Goal: Task Accomplishment & Management: Manage account settings

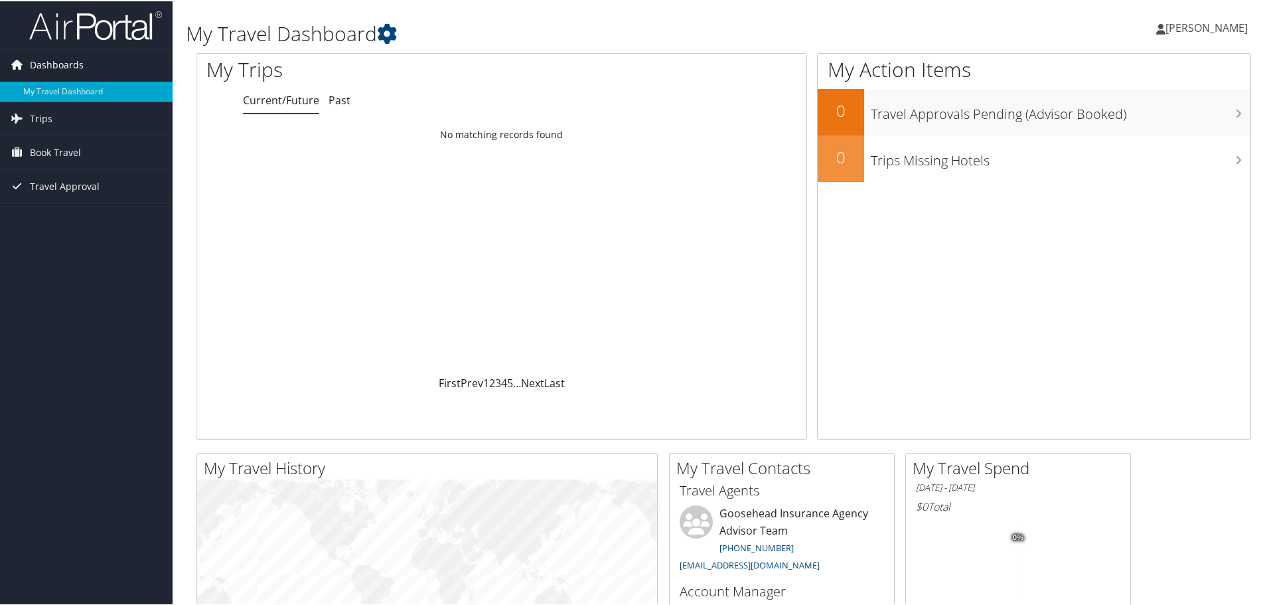
click at [45, 62] on span "Dashboards" at bounding box center [57, 63] width 54 height 33
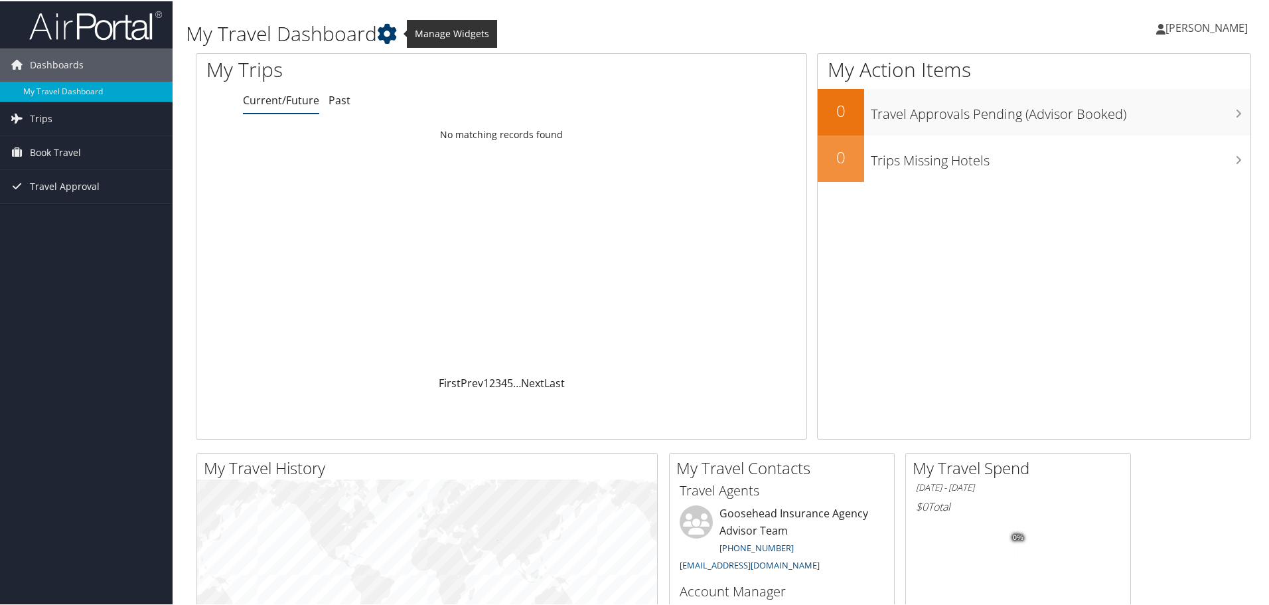
click at [391, 29] on icon at bounding box center [387, 33] width 20 height 20
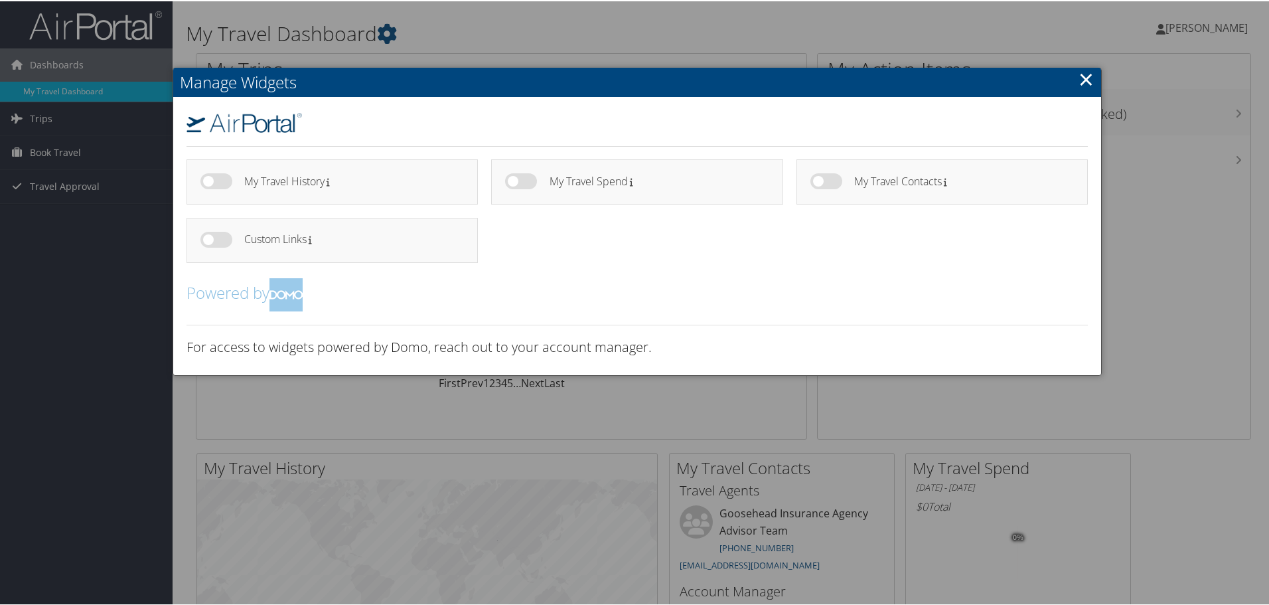
click at [1082, 82] on link "×" at bounding box center [1086, 77] width 15 height 27
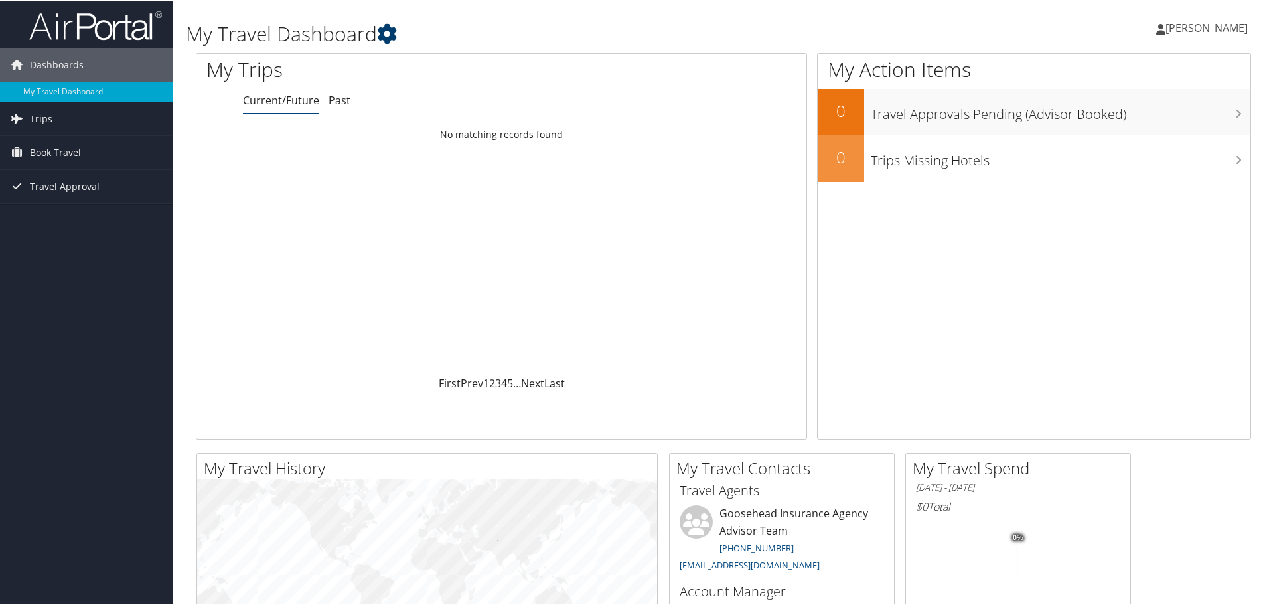
click at [395, 29] on icon at bounding box center [387, 33] width 20 height 20
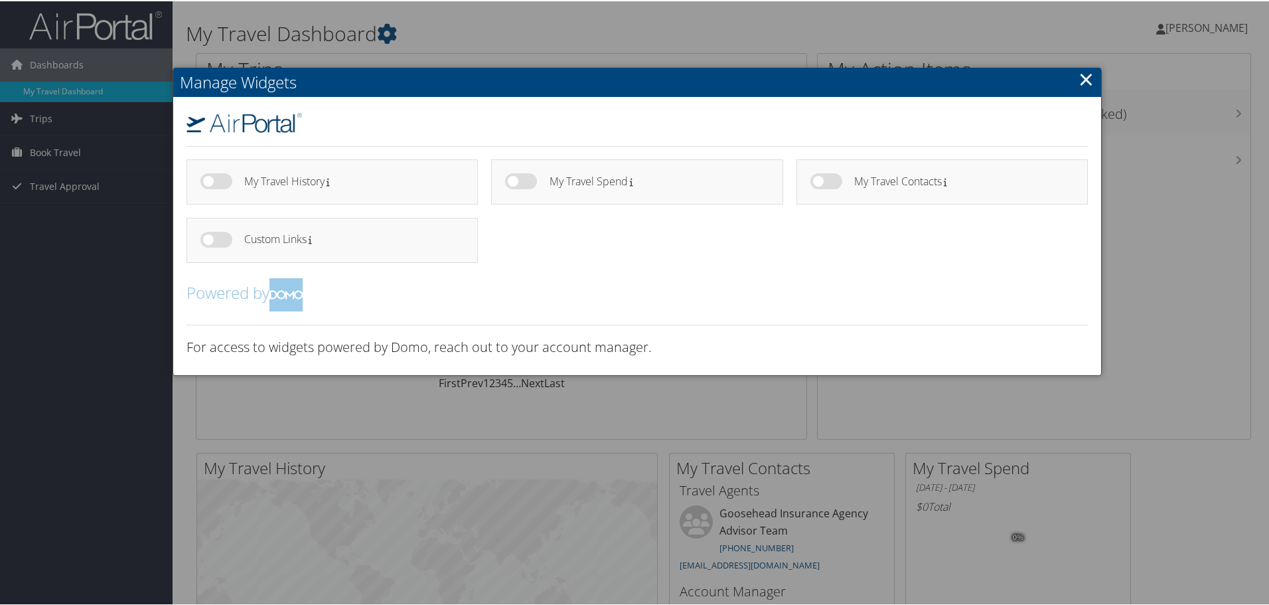
click at [521, 29] on div at bounding box center [637, 302] width 1274 height 605
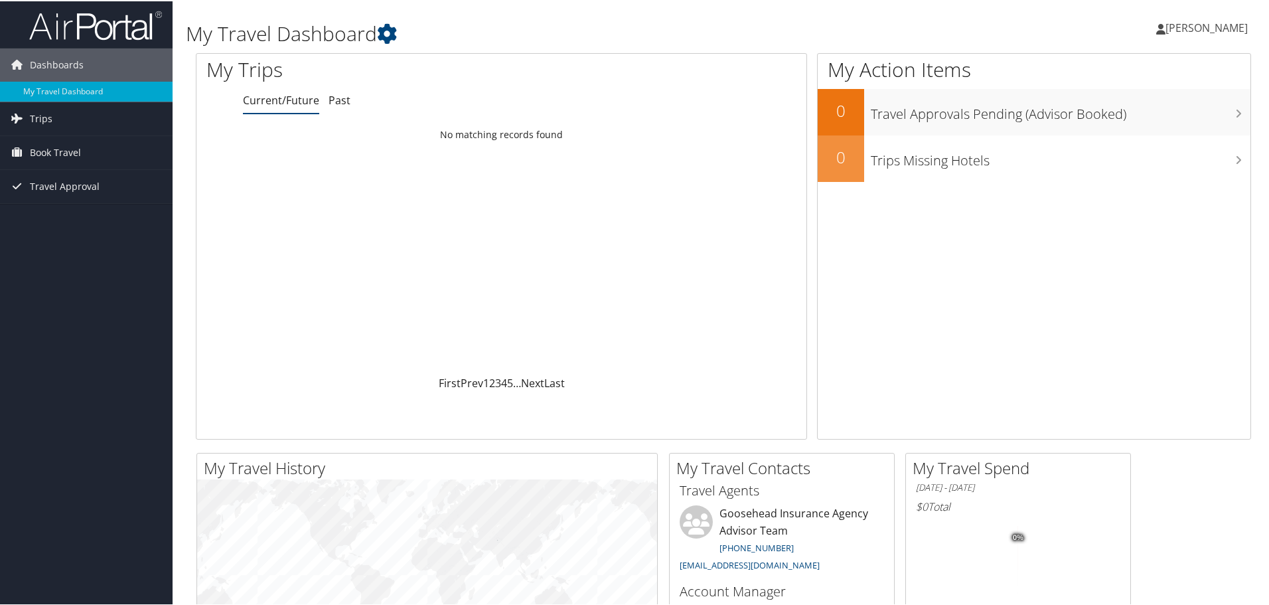
click at [1168, 33] on span "[PERSON_NAME]" at bounding box center [1207, 26] width 82 height 15
click at [1148, 75] on link "My Settings" at bounding box center [1171, 73] width 148 height 23
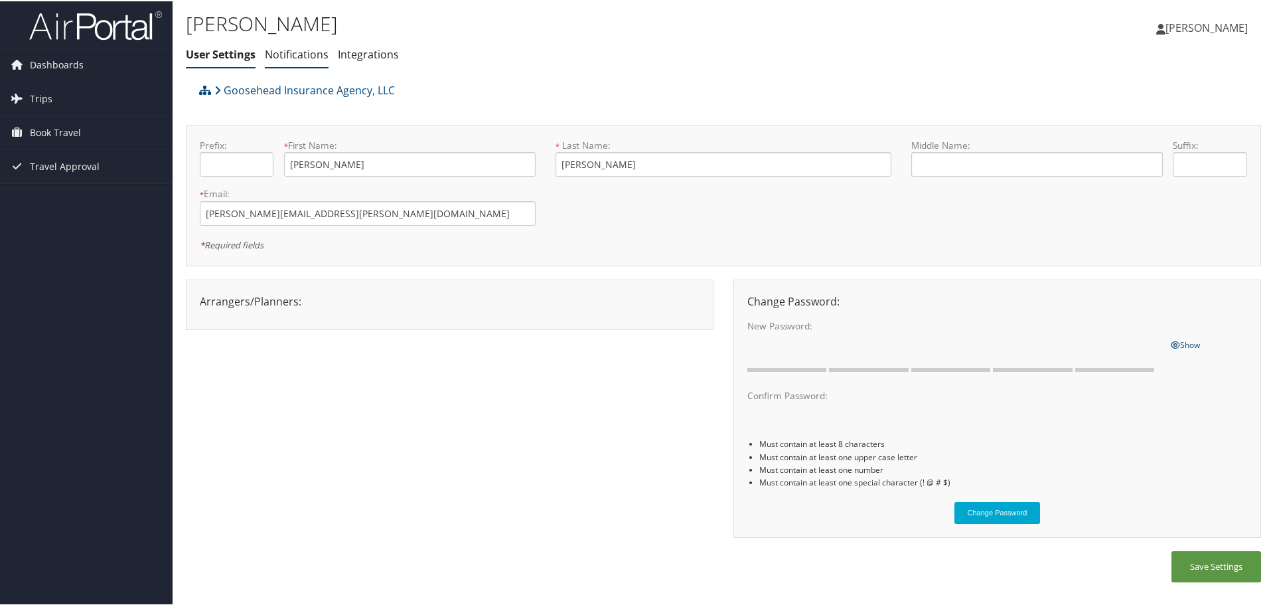
click at [279, 56] on link "Notifications" at bounding box center [297, 53] width 64 height 15
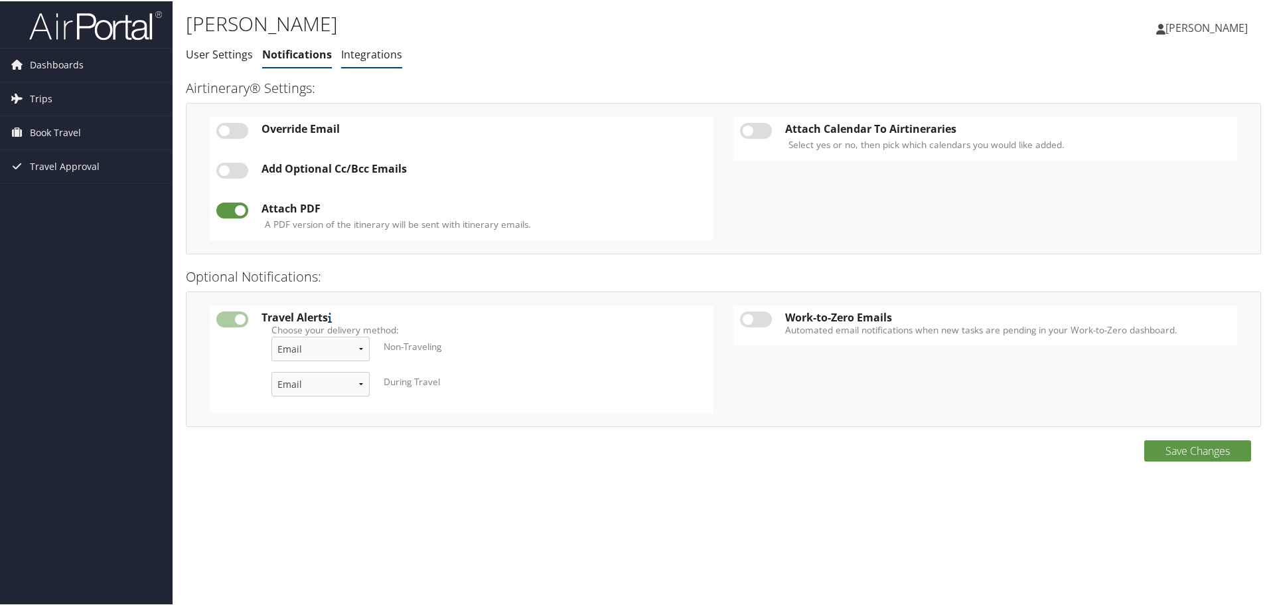
click at [375, 58] on link "Integrations" at bounding box center [371, 53] width 61 height 15
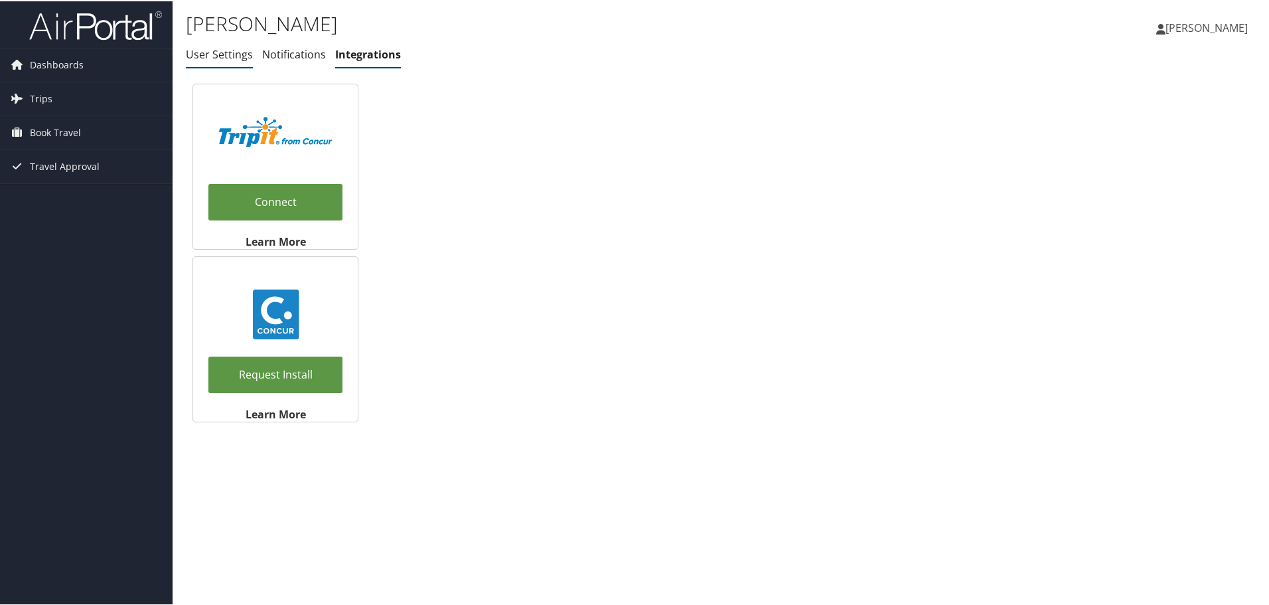
click at [208, 56] on link "User Settings" at bounding box center [219, 53] width 67 height 15
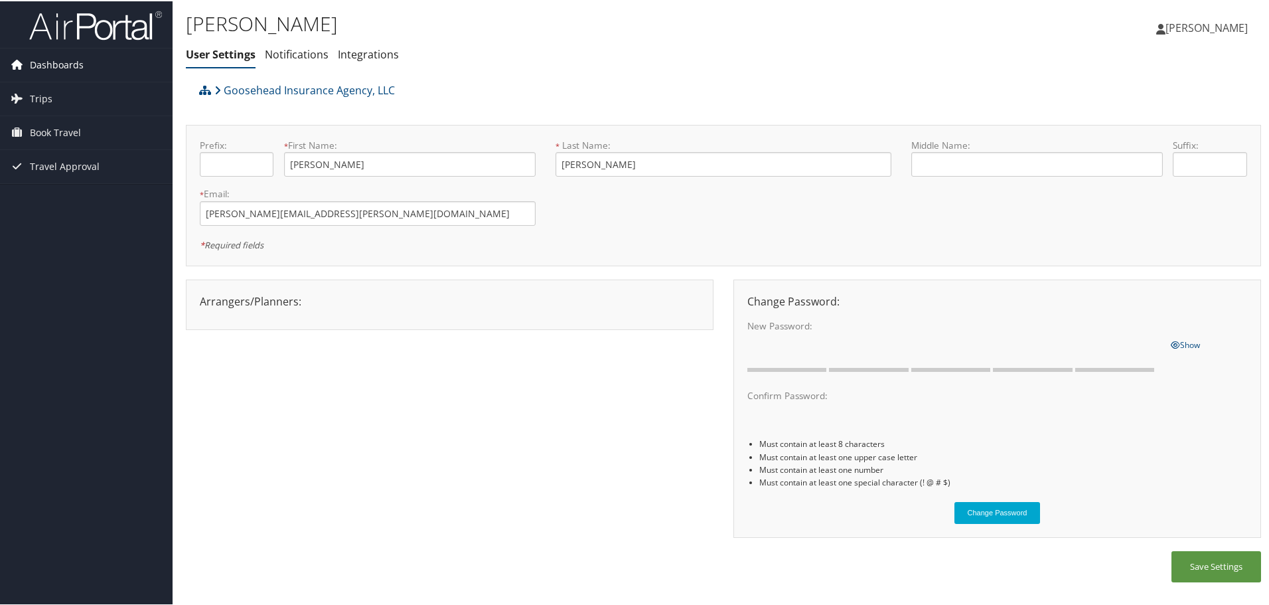
click at [33, 66] on span "Dashboards" at bounding box center [57, 63] width 54 height 33
click at [40, 92] on link "My Travel Dashboard" at bounding box center [86, 90] width 173 height 20
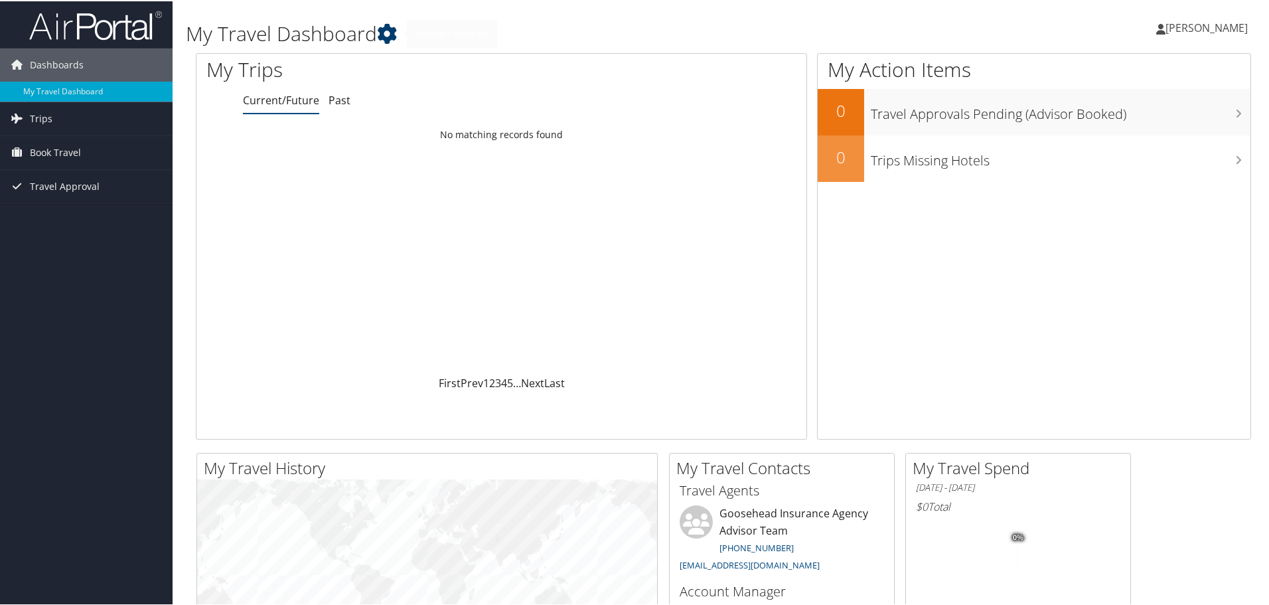
click at [387, 31] on icon at bounding box center [387, 33] width 20 height 20
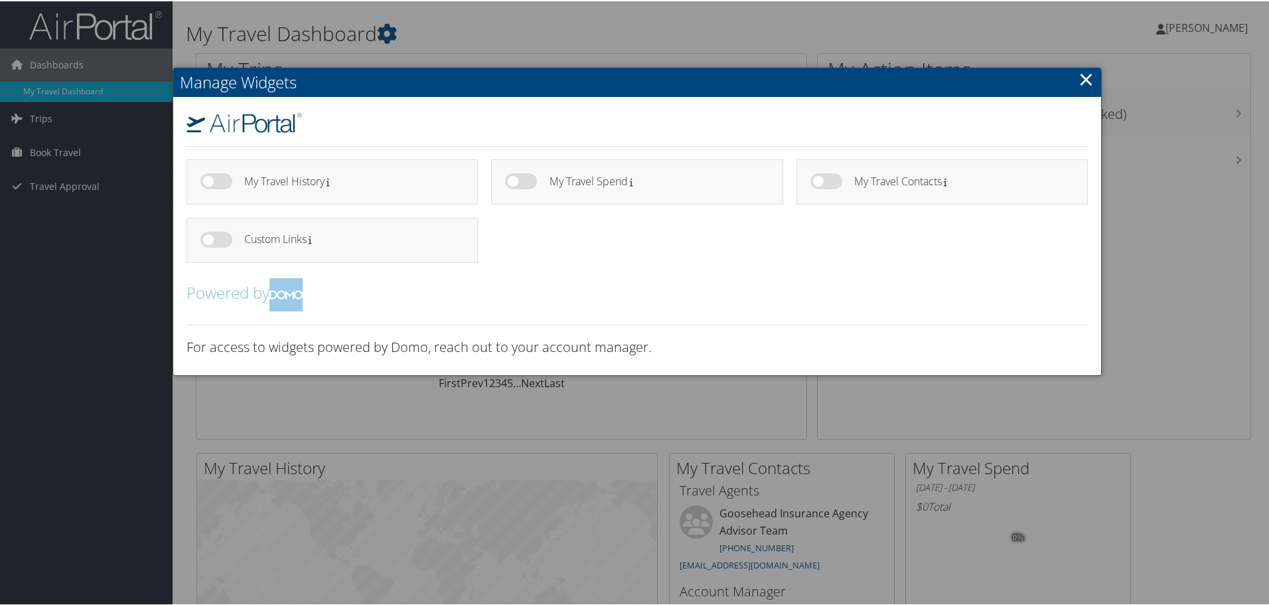
click at [214, 238] on label at bounding box center [216, 238] width 32 height 16
click at [214, 238] on input "checkbox" at bounding box center [211, 240] width 9 height 9
checkbox input "true"
click at [214, 187] on label at bounding box center [216, 180] width 32 height 16
click at [214, 187] on input "checkbox" at bounding box center [211, 182] width 9 height 9
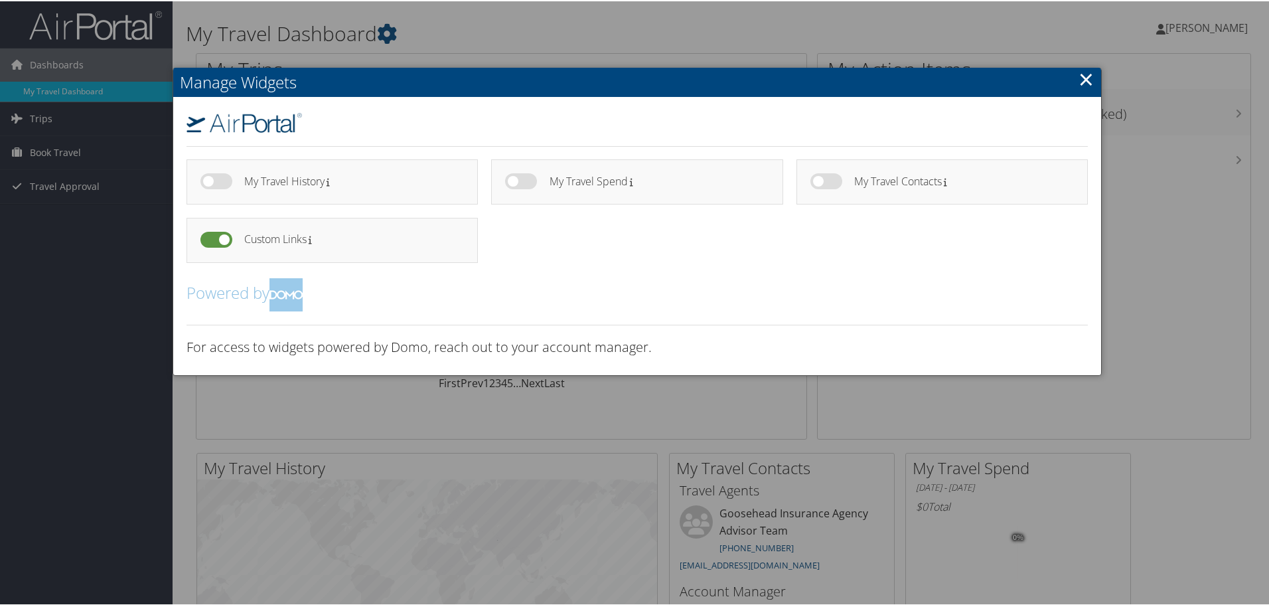
checkbox input "true"
drag, startPoint x: 510, startPoint y: 177, endPoint x: 545, endPoint y: 180, distance: 35.3
click at [510, 177] on label at bounding box center [521, 180] width 32 height 16
click at [512, 178] on input "checkbox" at bounding box center [516, 182] width 9 height 9
checkbox input "true"
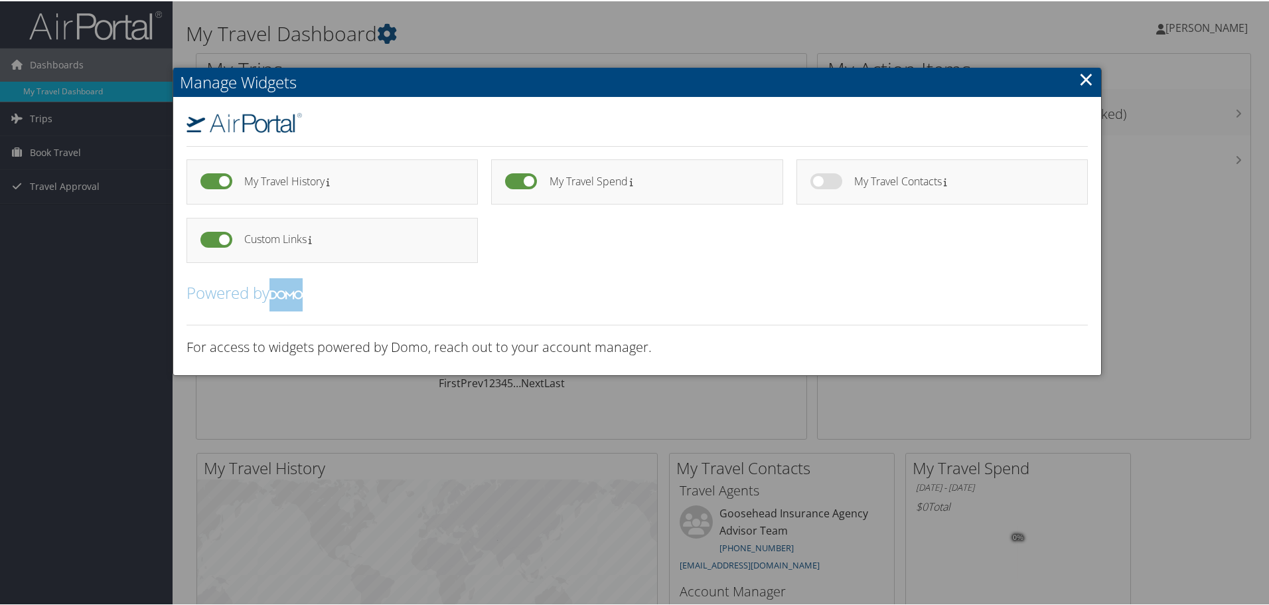
click at [823, 187] on label at bounding box center [826, 180] width 32 height 16
click at [823, 187] on input "checkbox" at bounding box center [821, 182] width 9 height 9
checkbox input "true"
click at [733, 251] on ul "My Travel History My Travel Spend" at bounding box center [637, 216] width 915 height 116
click at [1082, 82] on link "×" at bounding box center [1086, 77] width 15 height 27
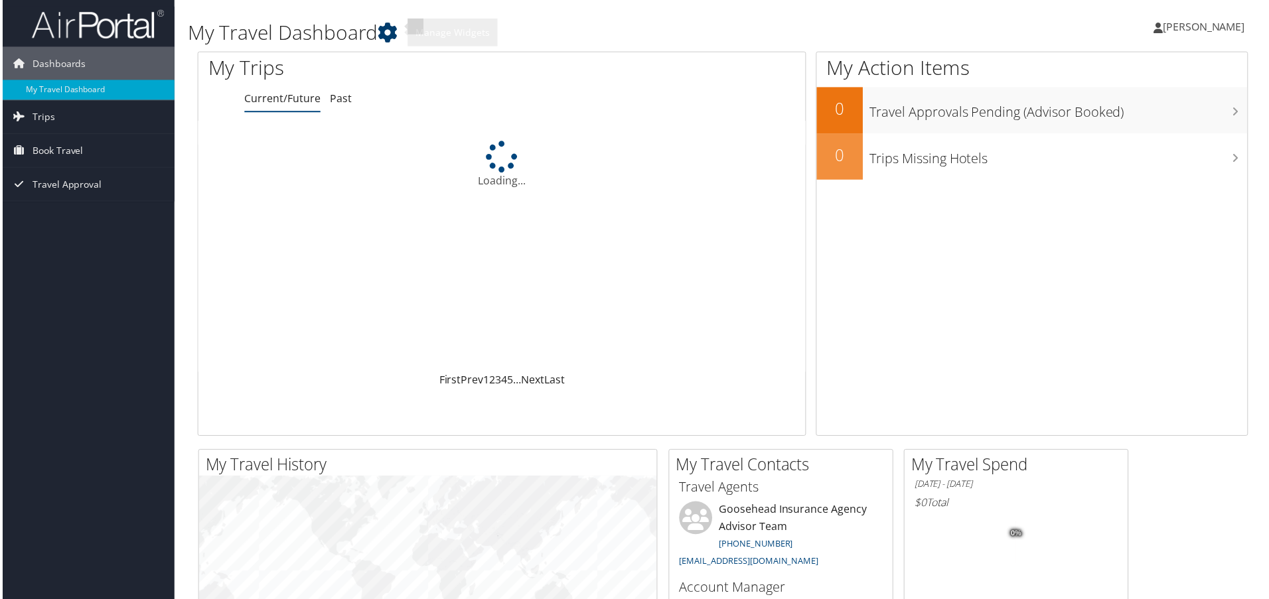
click at [396, 36] on icon at bounding box center [387, 33] width 20 height 20
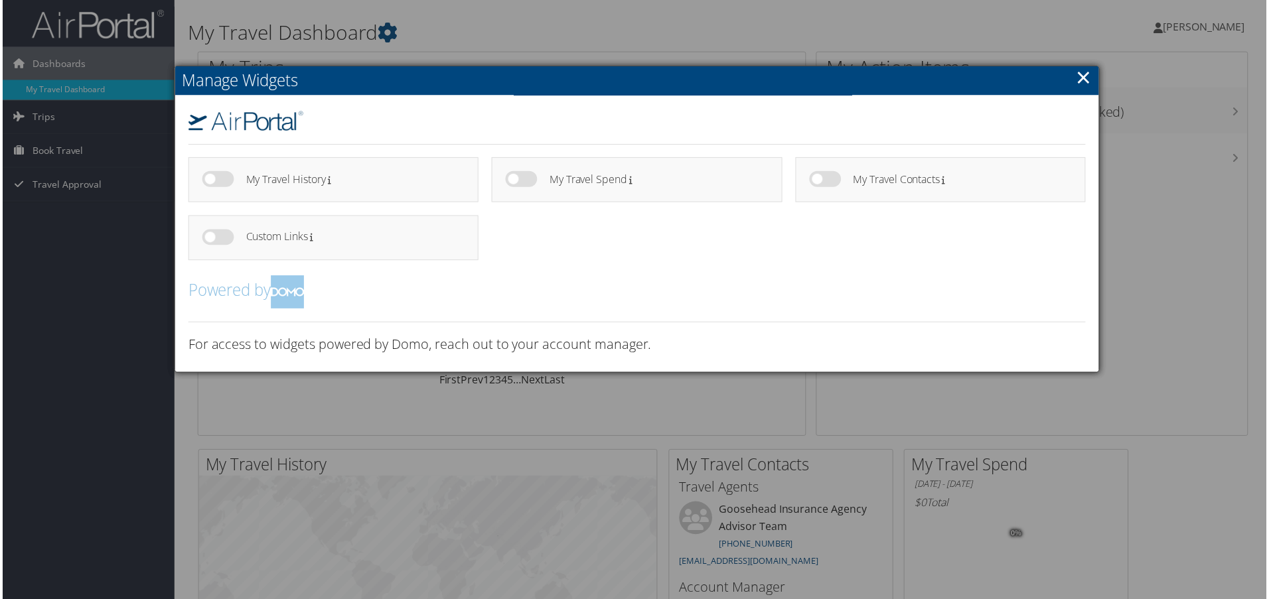
click at [1084, 85] on link "×" at bounding box center [1086, 77] width 15 height 27
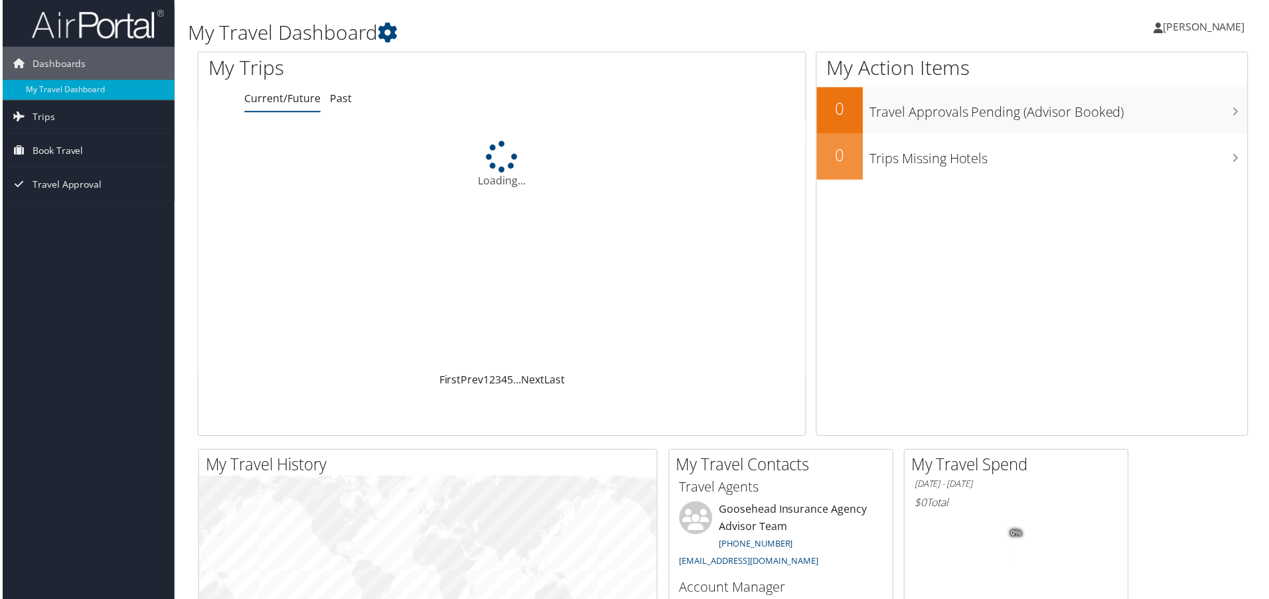
click at [1203, 19] on span "[PERSON_NAME]" at bounding box center [1207, 26] width 82 height 15
click at [1155, 119] on link "View Travel Profile" at bounding box center [1171, 118] width 148 height 23
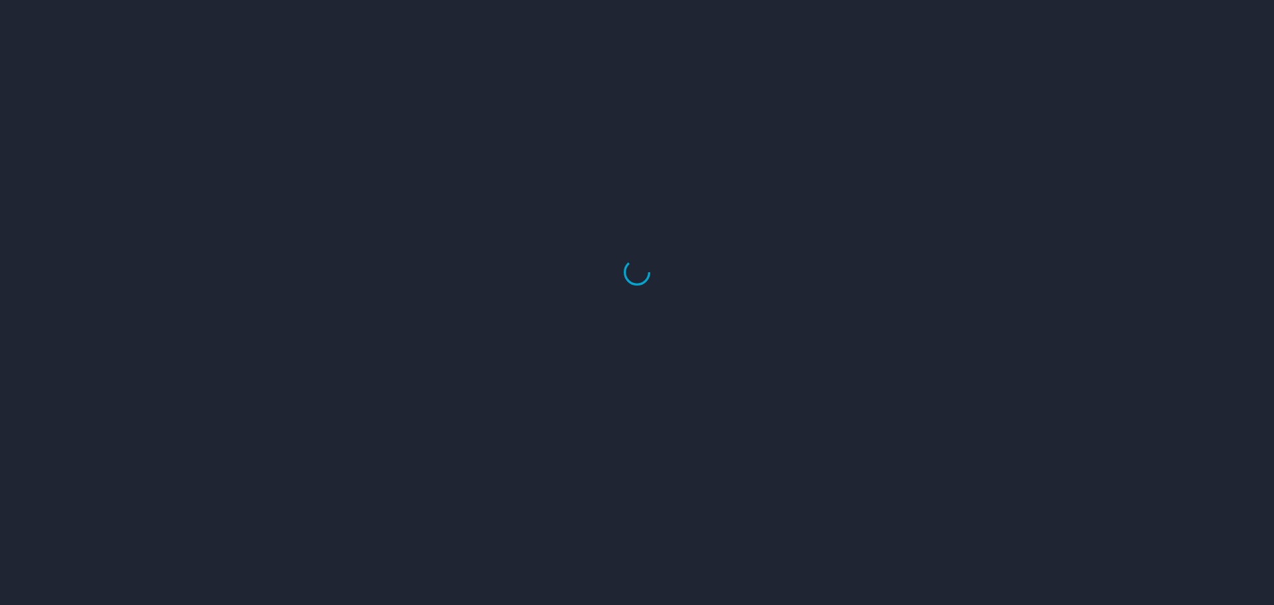
select select "US"
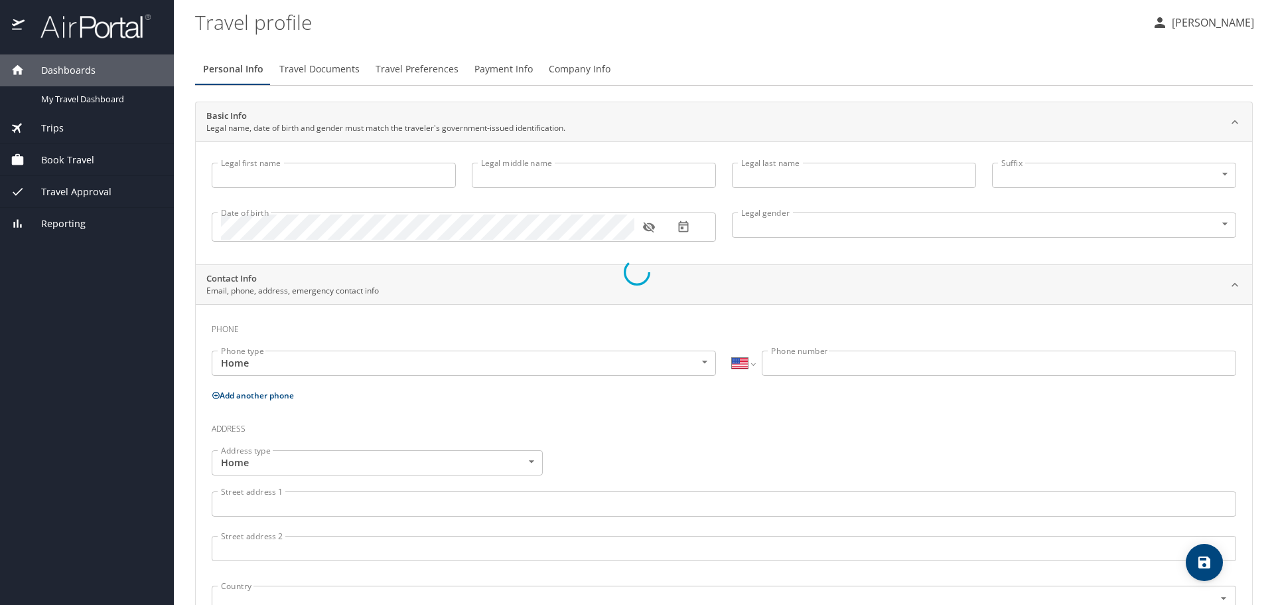
type input "[PERSON_NAME]"
type input "[DEMOGRAPHIC_DATA]"
select select "US"
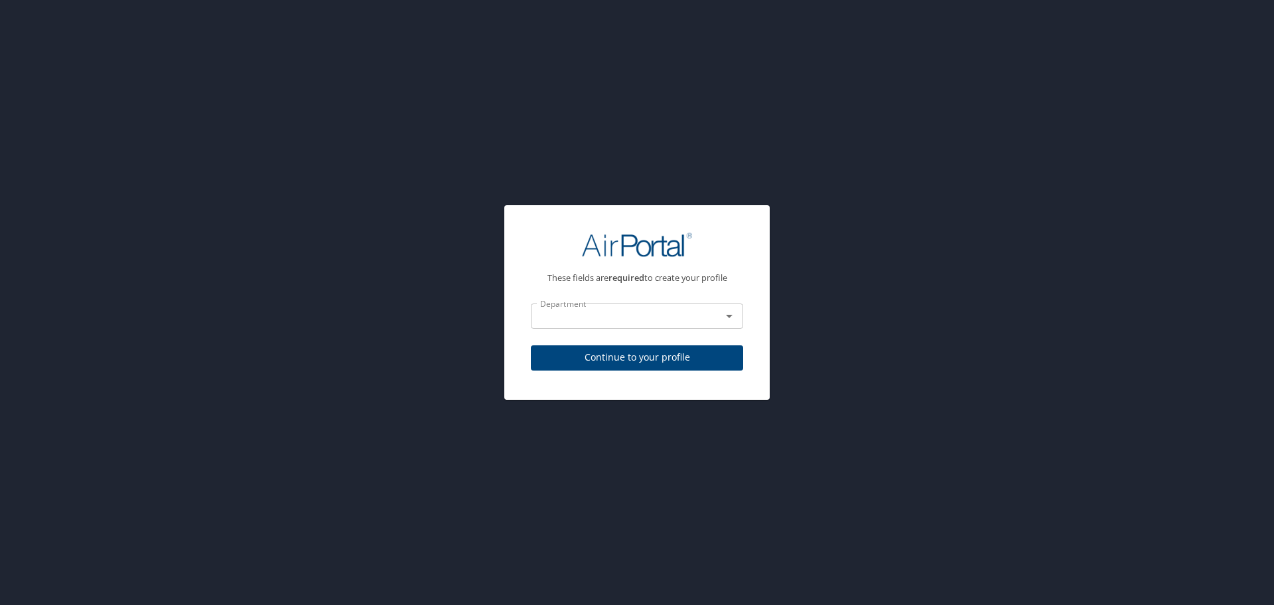
click at [624, 325] on div "Department" at bounding box center [637, 315] width 212 height 25
click at [728, 318] on icon "Open" at bounding box center [730, 316] width 16 height 16
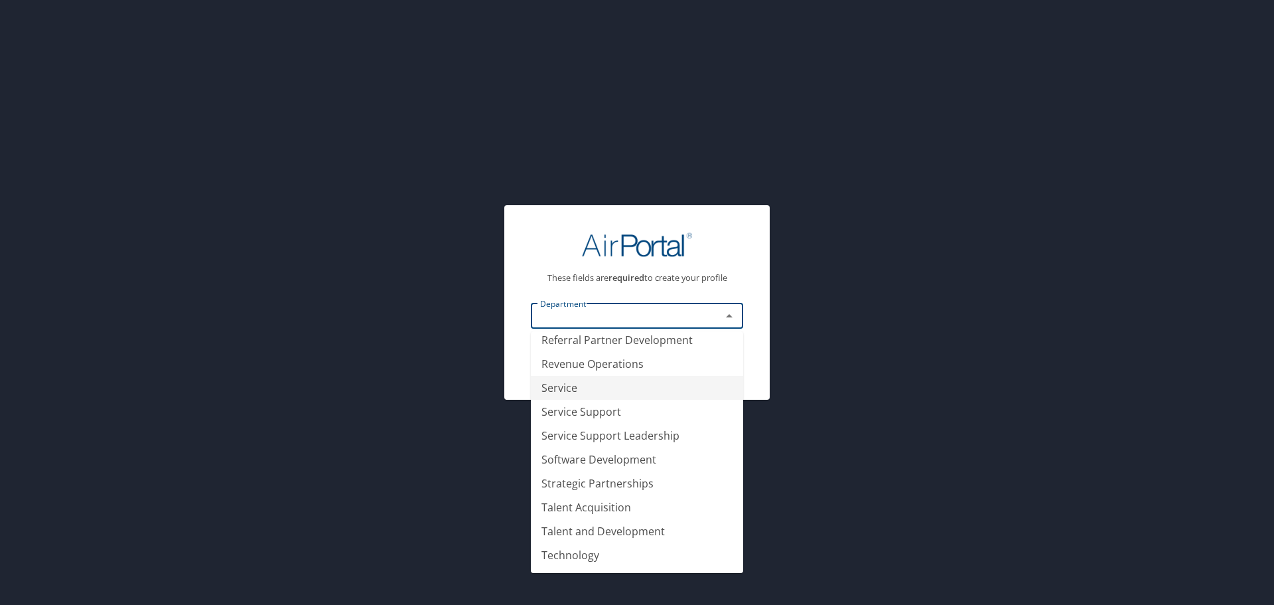
scroll to position [1059, 0]
click at [660, 389] on li "Service Support Leadership" at bounding box center [637, 388] width 212 height 24
type input "Service Support Leadership"
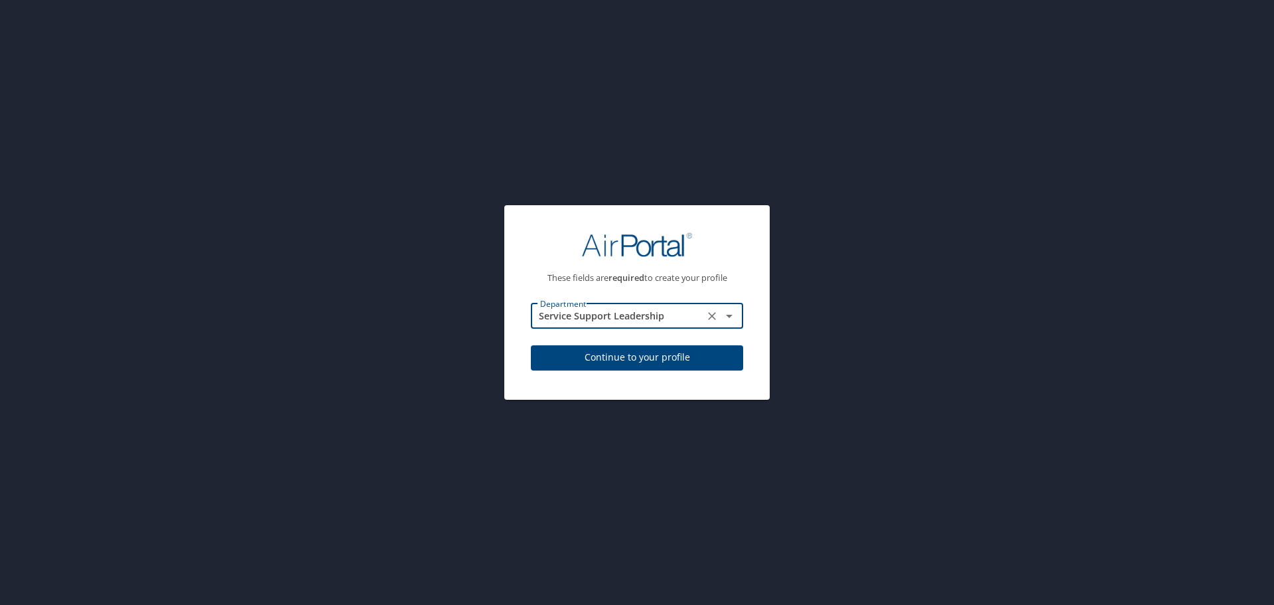
click at [663, 365] on span "Continue to your profile" at bounding box center [637, 357] width 191 height 17
select select "US"
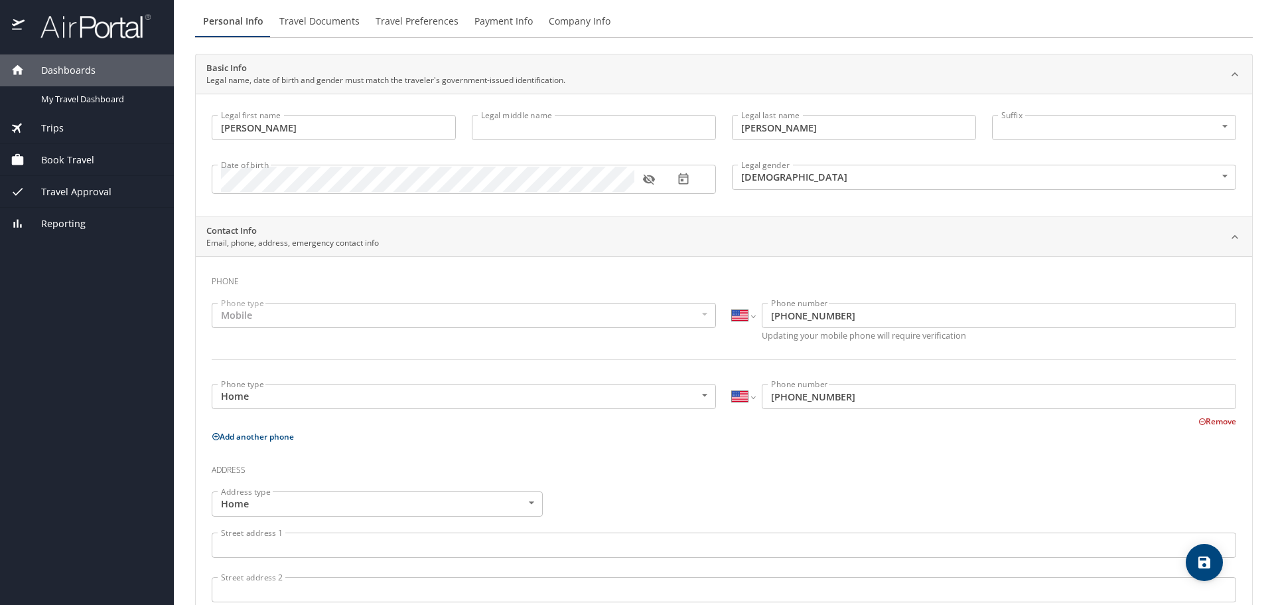
scroll to position [266, 0]
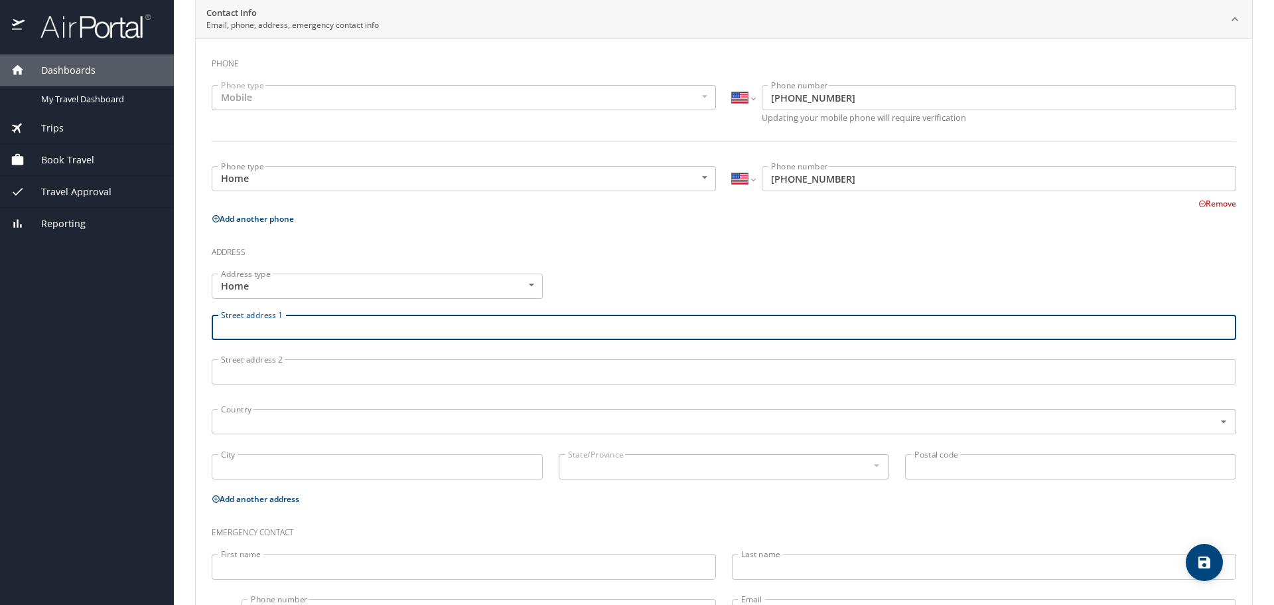
click at [339, 337] on input "Street address 1" at bounding box center [724, 327] width 1025 height 25
type input "5018 River Kenton"
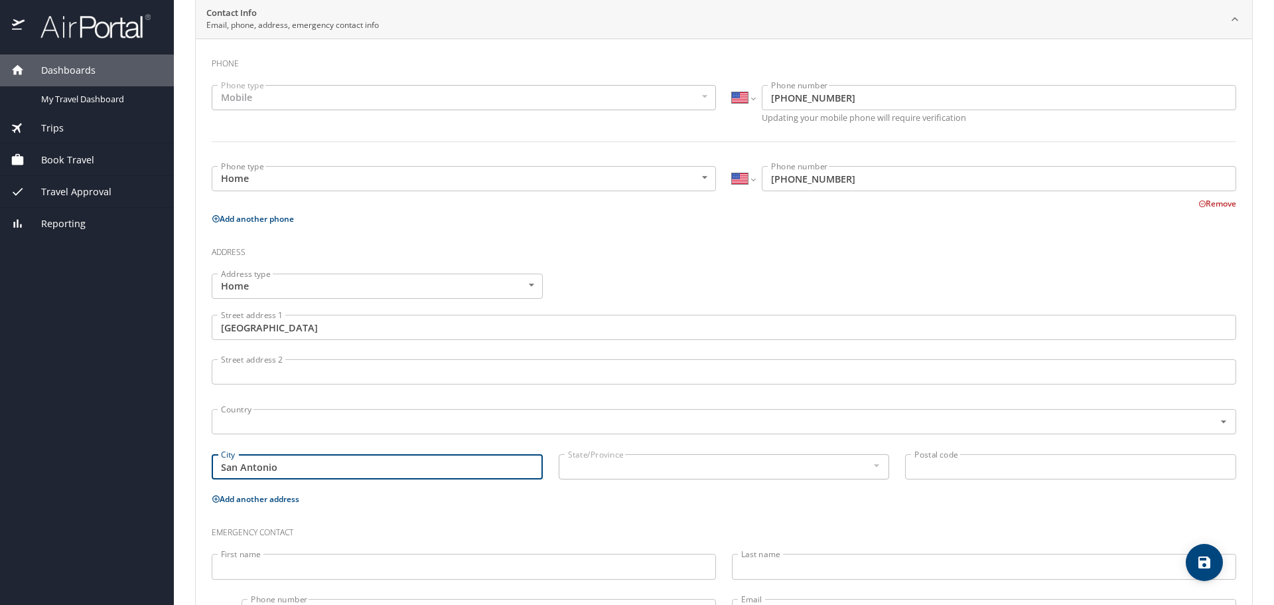
type input "San Antonio"
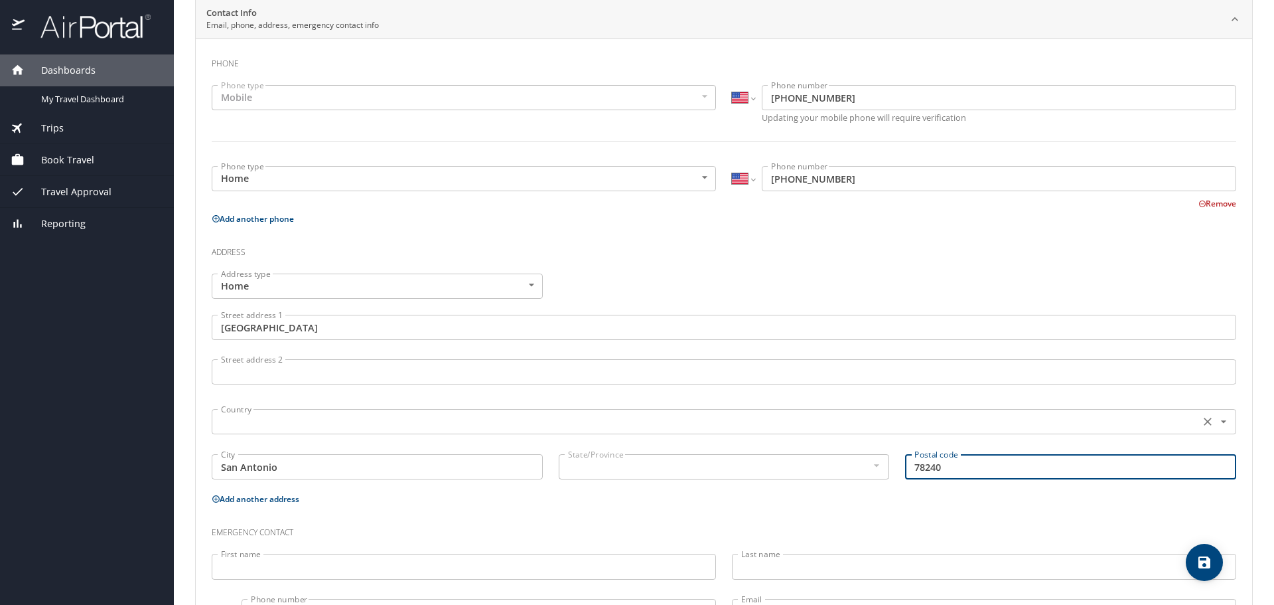
type input "78240"
click at [601, 429] on input "text" at bounding box center [705, 421] width 978 height 17
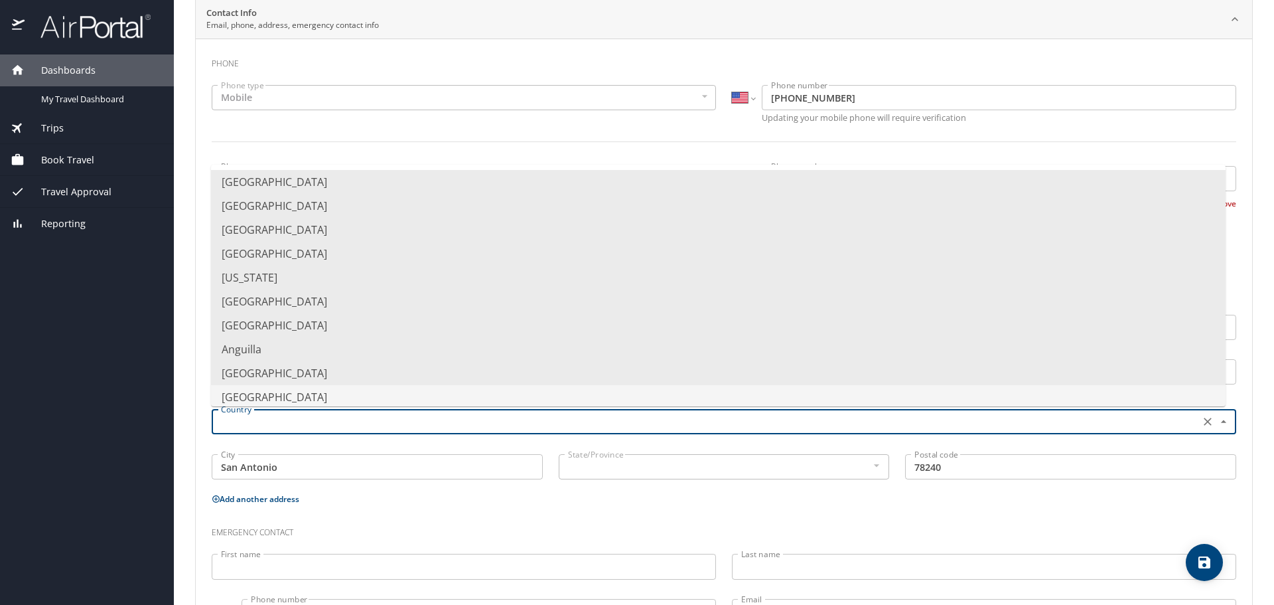
type input "Argentina"
click at [743, 461] on div "Address type Home Home Address type Street address 1 5018 River Kenton Street a…" at bounding box center [724, 378] width 1041 height 225
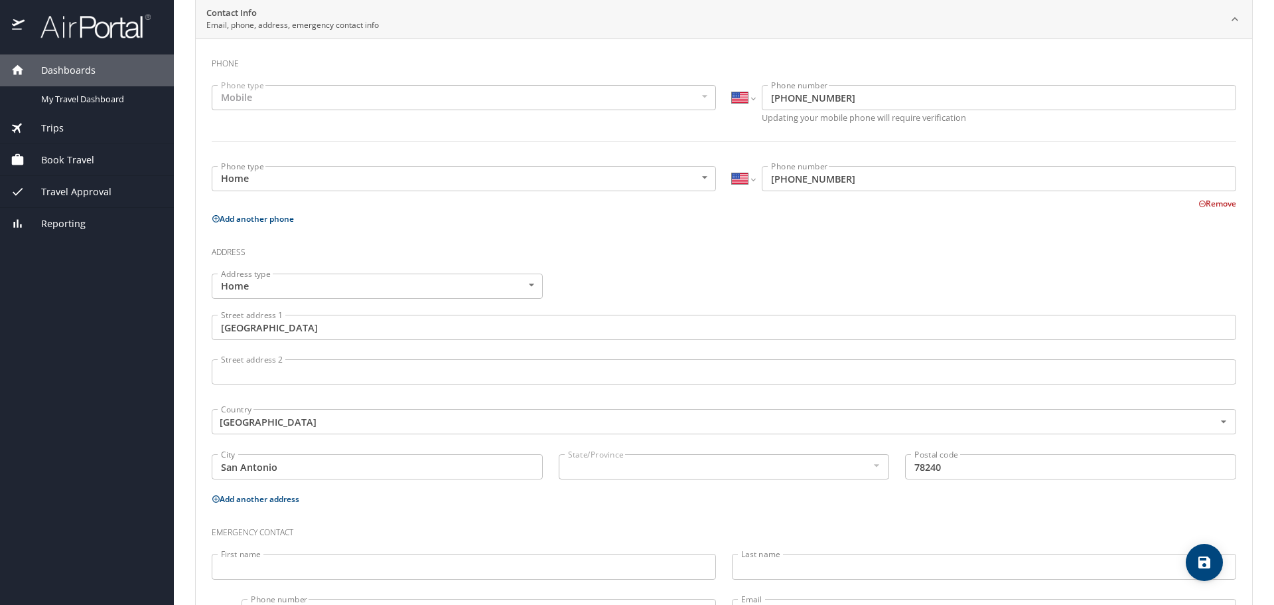
click at [657, 508] on div "Phone Phone type Mobile Mobile Phone type International Afghanistan Åland Islan…" at bounding box center [724, 342] width 1025 height 586
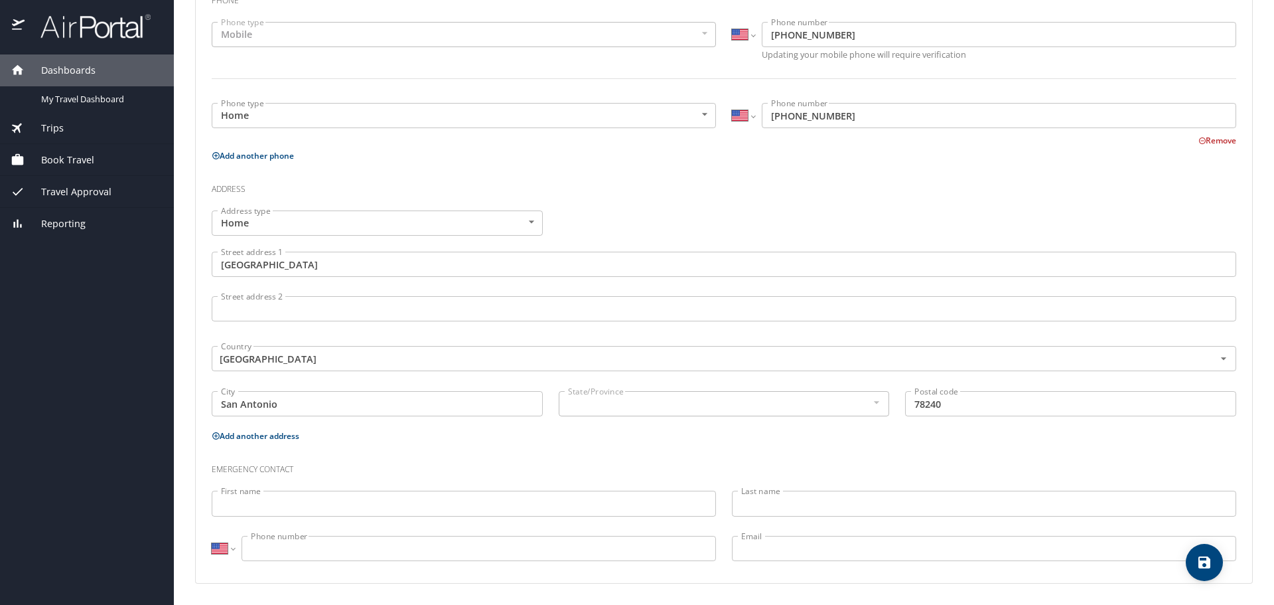
click at [291, 497] on input "First name" at bounding box center [464, 503] width 504 height 25
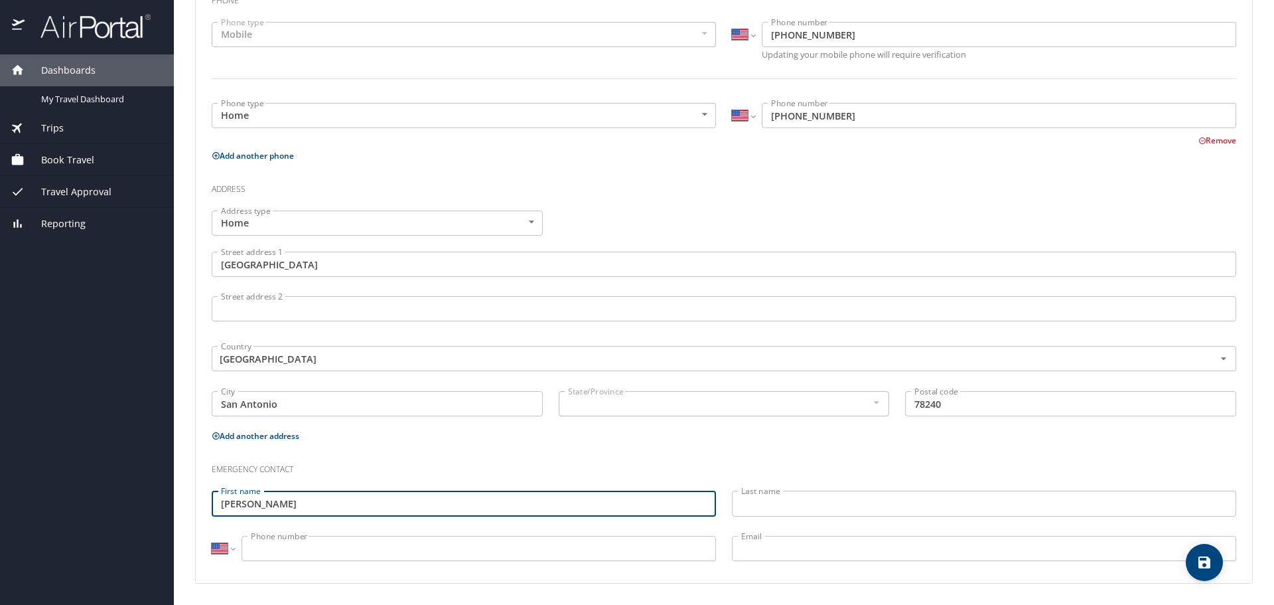
type input "Amanda"
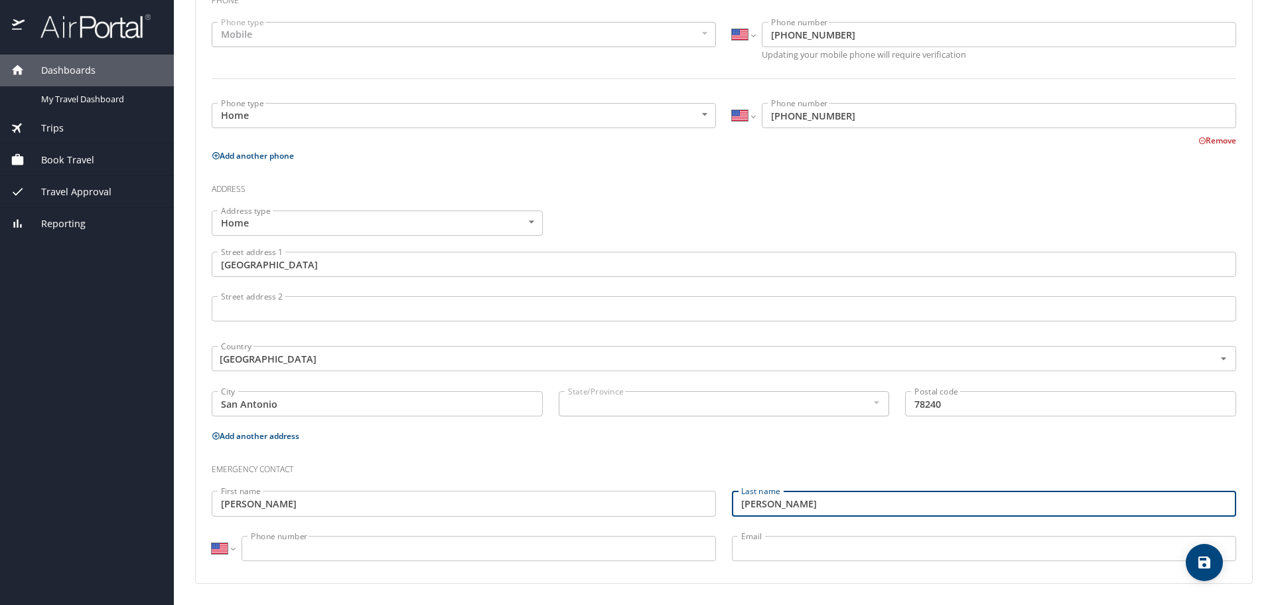
type input "[PERSON_NAME]"
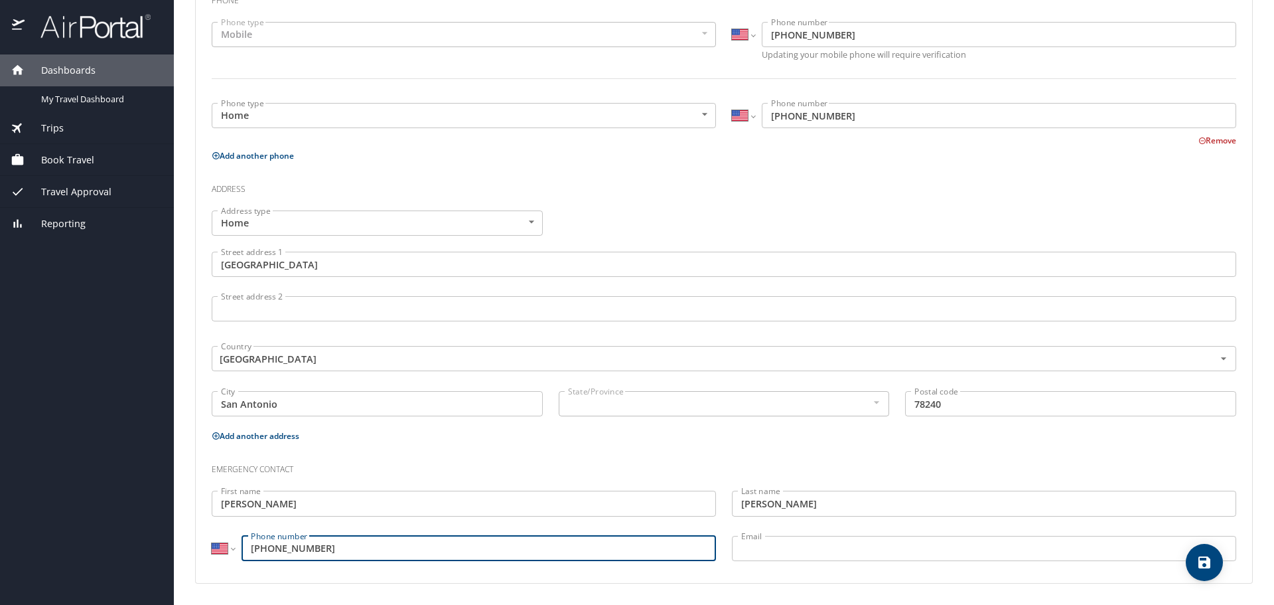
type input "(210) 269-3563"
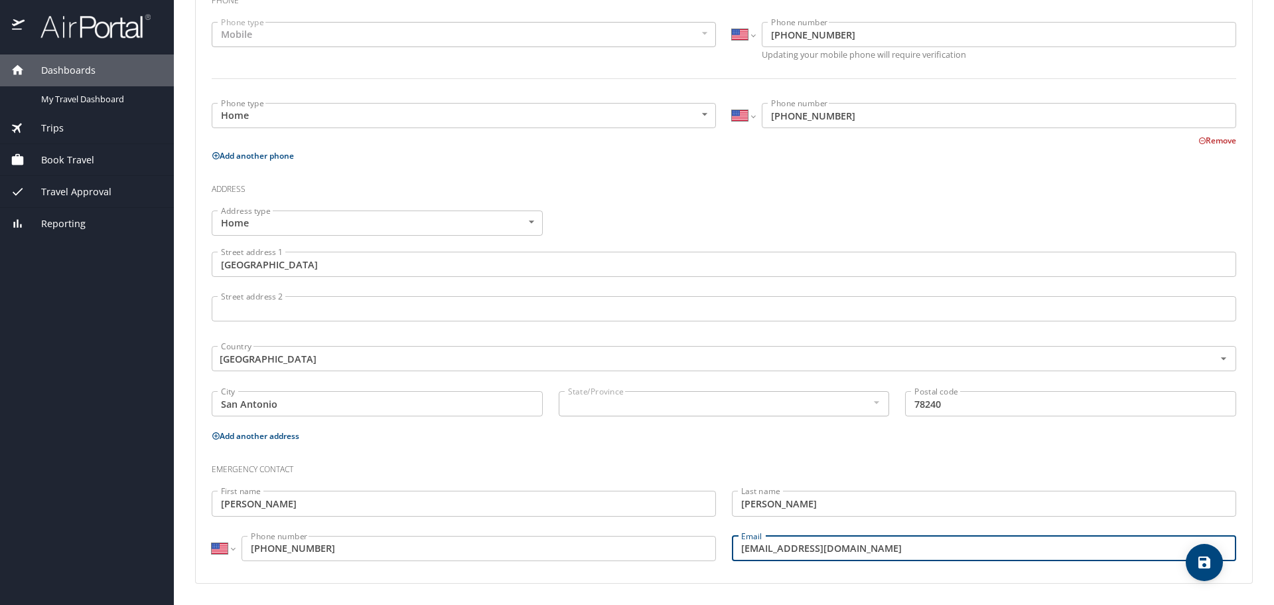
type input "asandoval104@outlook.com"
click at [921, 163] on p "Add another phone" at bounding box center [724, 155] width 1025 height 17
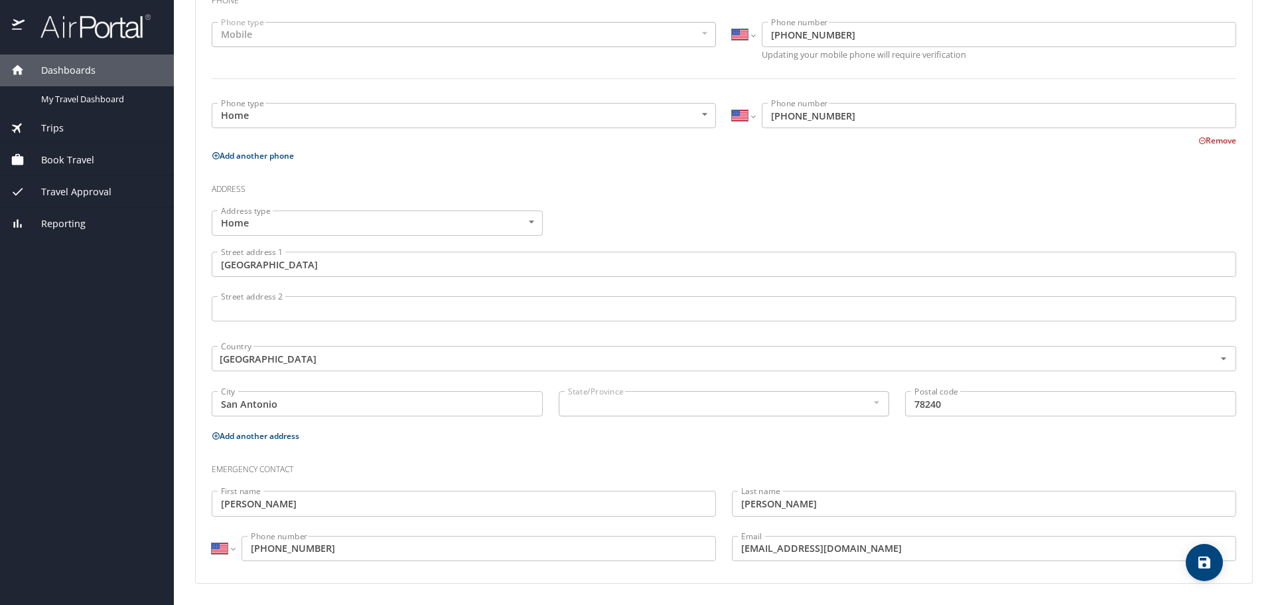
click at [1205, 558] on icon "save" at bounding box center [1205, 562] width 16 height 16
select select "US"
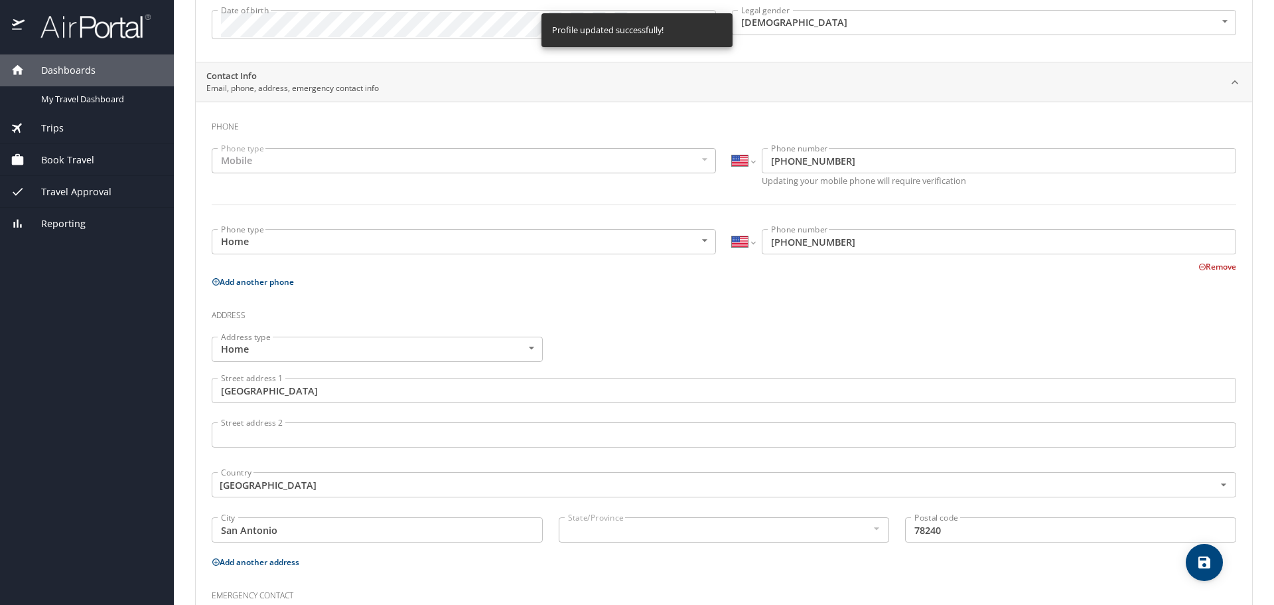
scroll to position [0, 0]
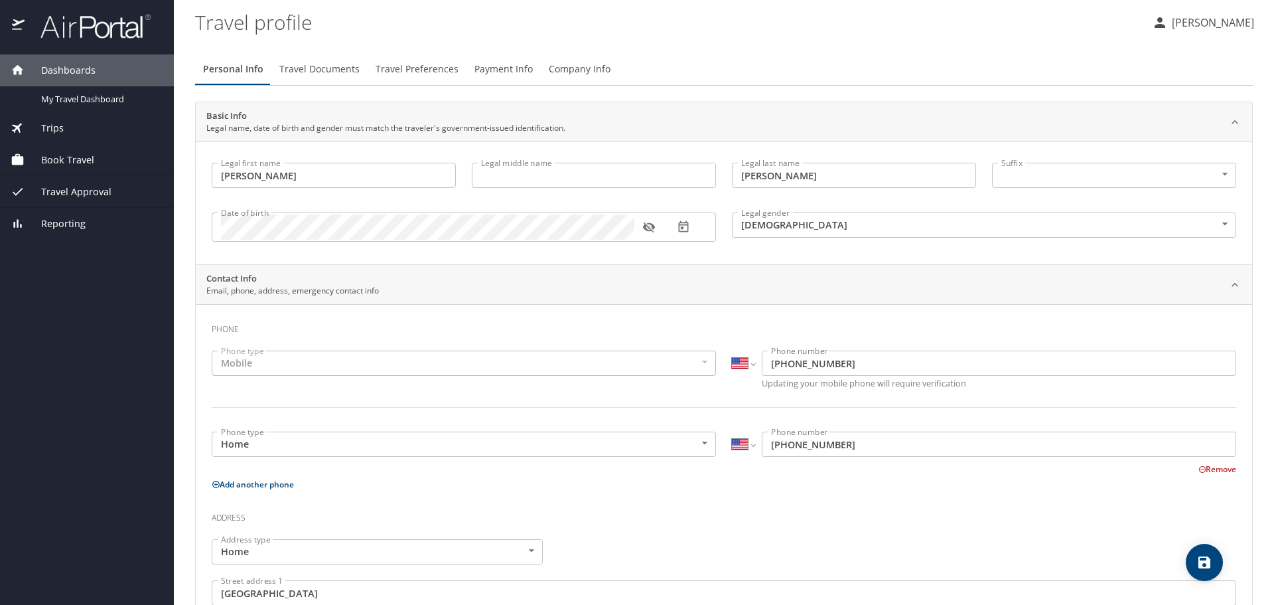
click at [290, 74] on span "Travel Documents" at bounding box center [319, 69] width 80 height 17
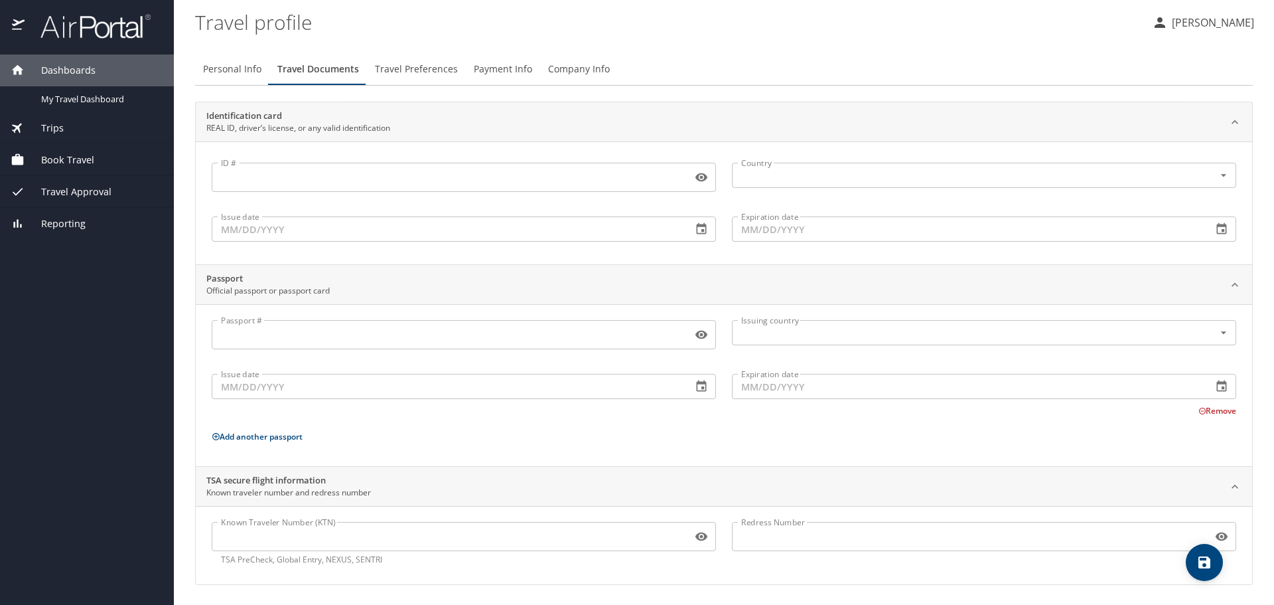
scroll to position [1, 0]
click at [220, 61] on span "Personal Info" at bounding box center [232, 68] width 58 height 17
select select "US"
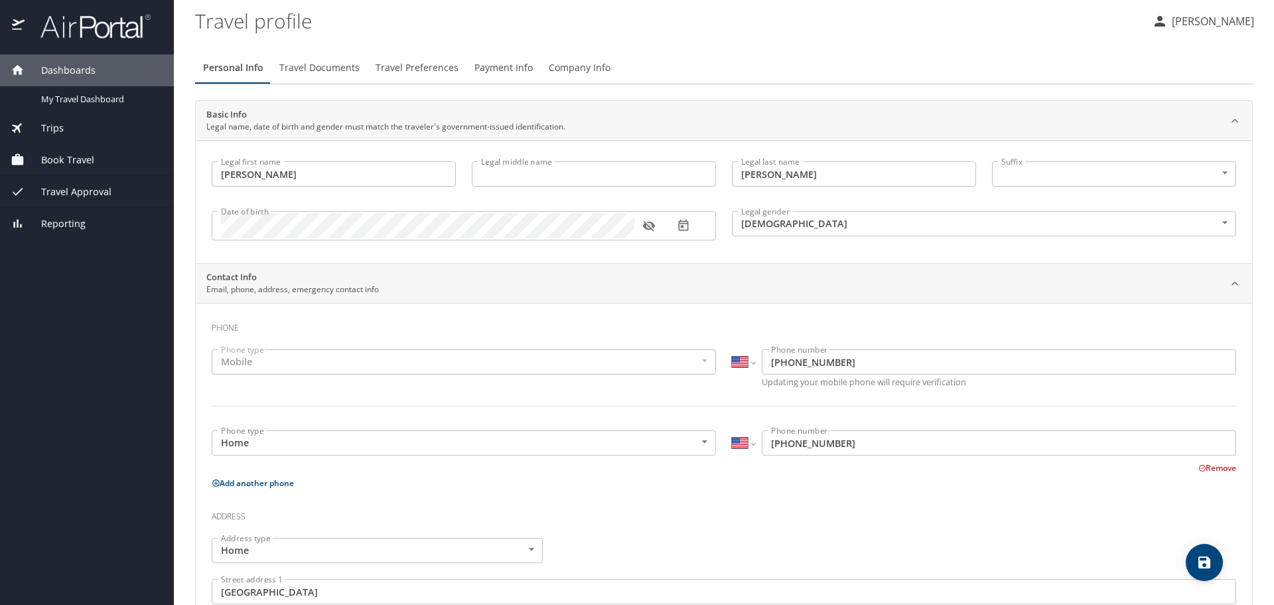
click at [625, 180] on input "Legal middle name" at bounding box center [594, 173] width 244 height 25
type input "Whitney"
click at [1197, 564] on icon "save" at bounding box center [1205, 562] width 16 height 16
select select "US"
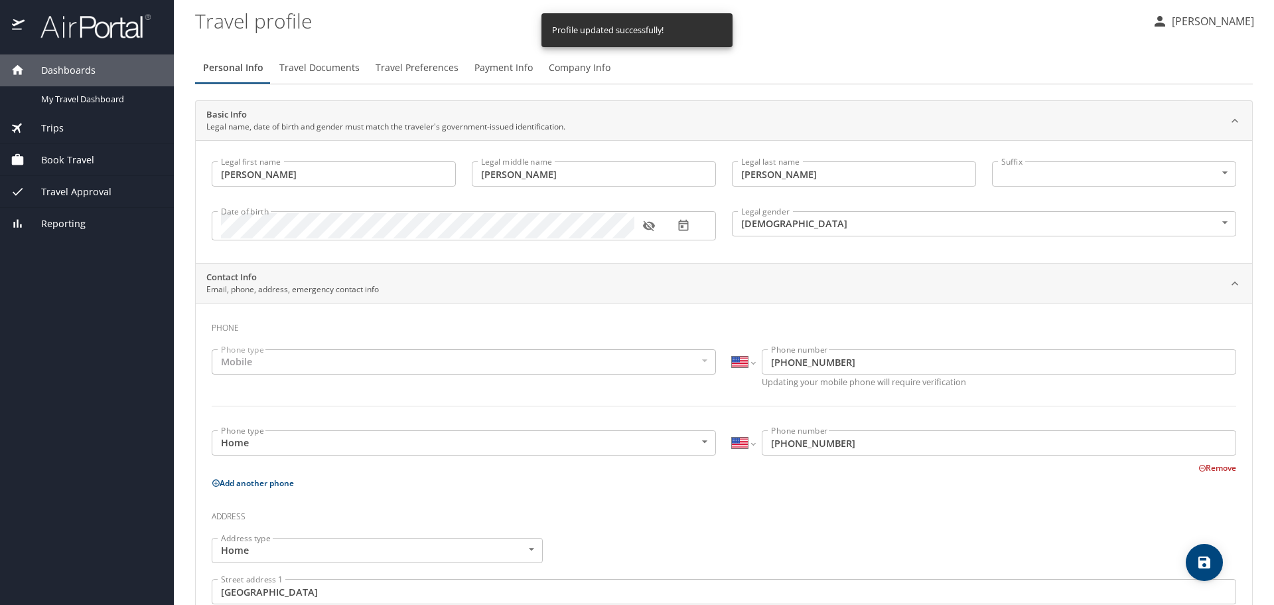
select select "US"
click at [479, 65] on span "Payment Info" at bounding box center [504, 68] width 58 height 17
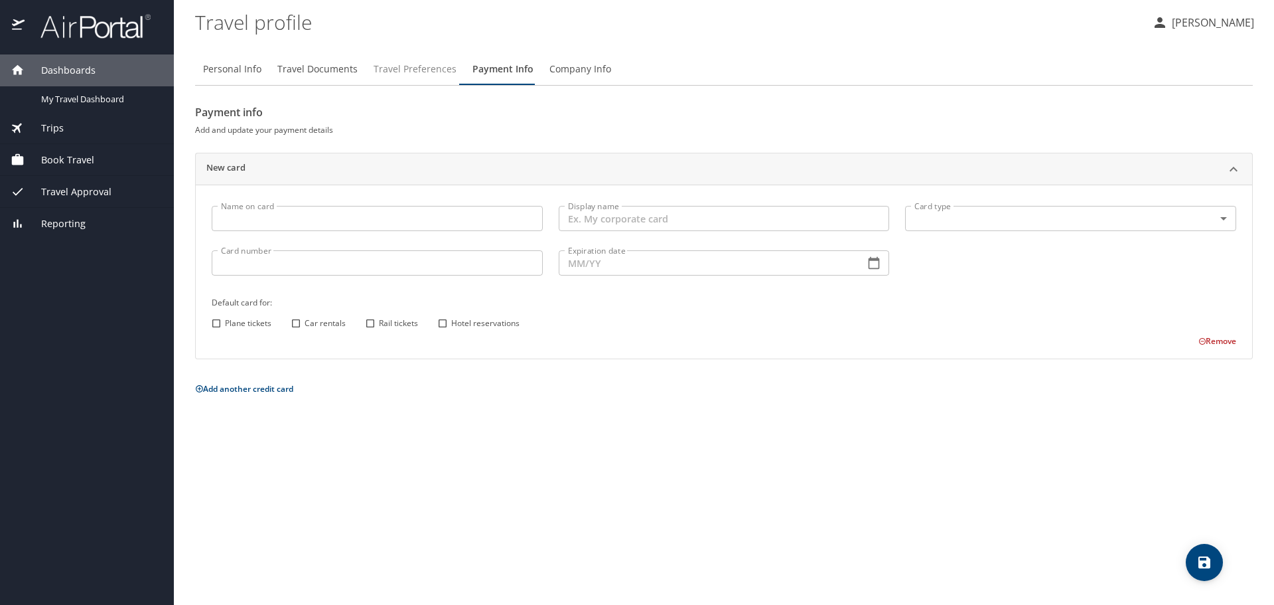
click at [406, 64] on span "Travel Preferences" at bounding box center [415, 69] width 83 height 17
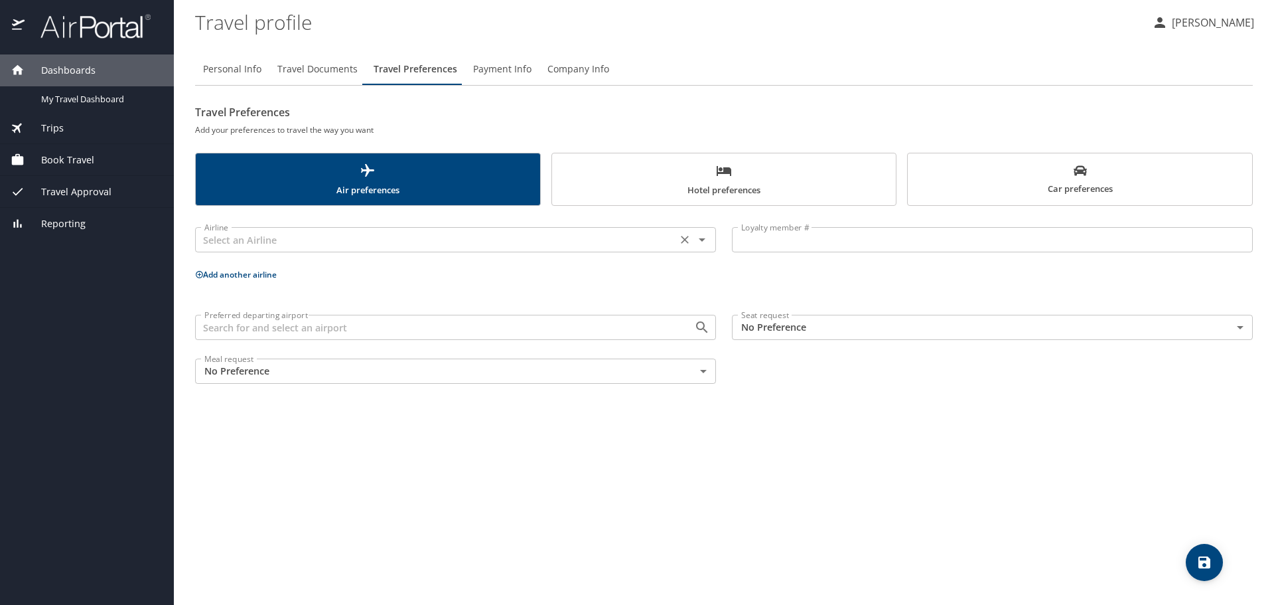
click at [256, 244] on input "text" at bounding box center [436, 239] width 474 height 17
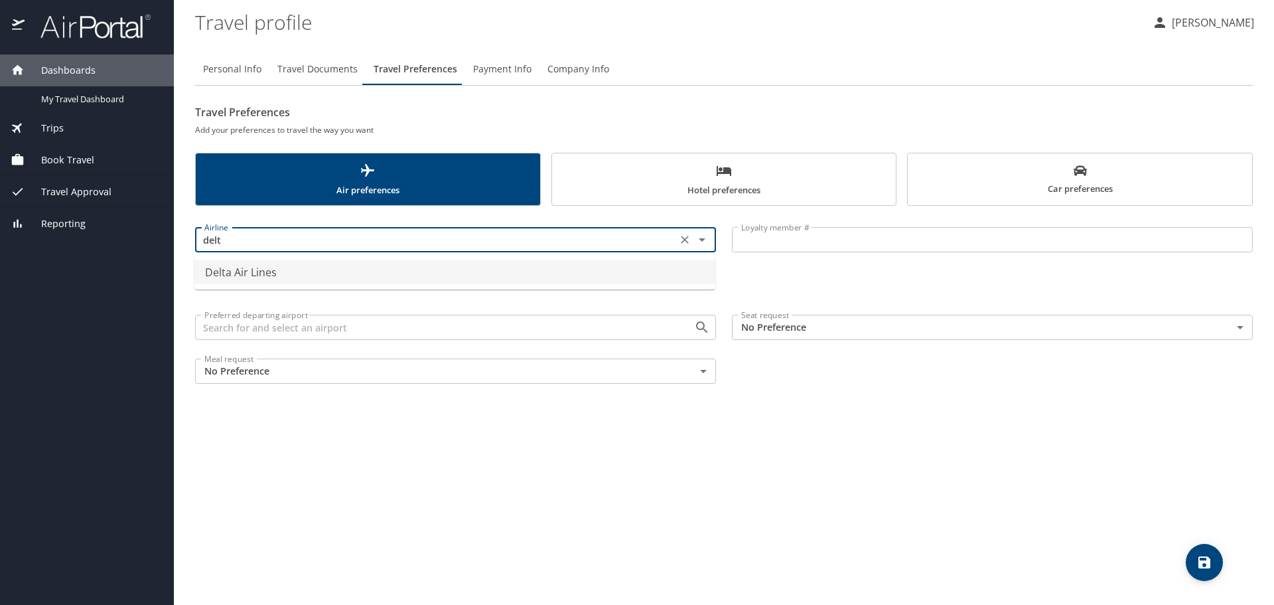
click at [273, 275] on li "Delta Air Lines" at bounding box center [454, 272] width 521 height 24
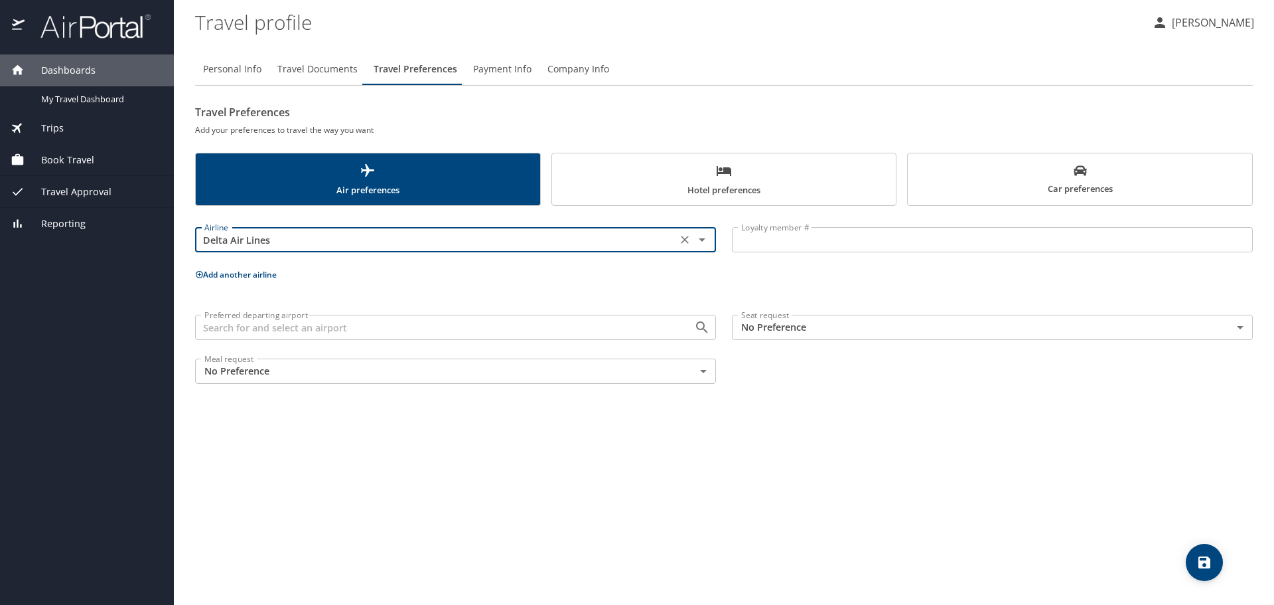
type input "Delta Air Lines"
click at [266, 280] on button "Add another airline" at bounding box center [236, 274] width 82 height 11
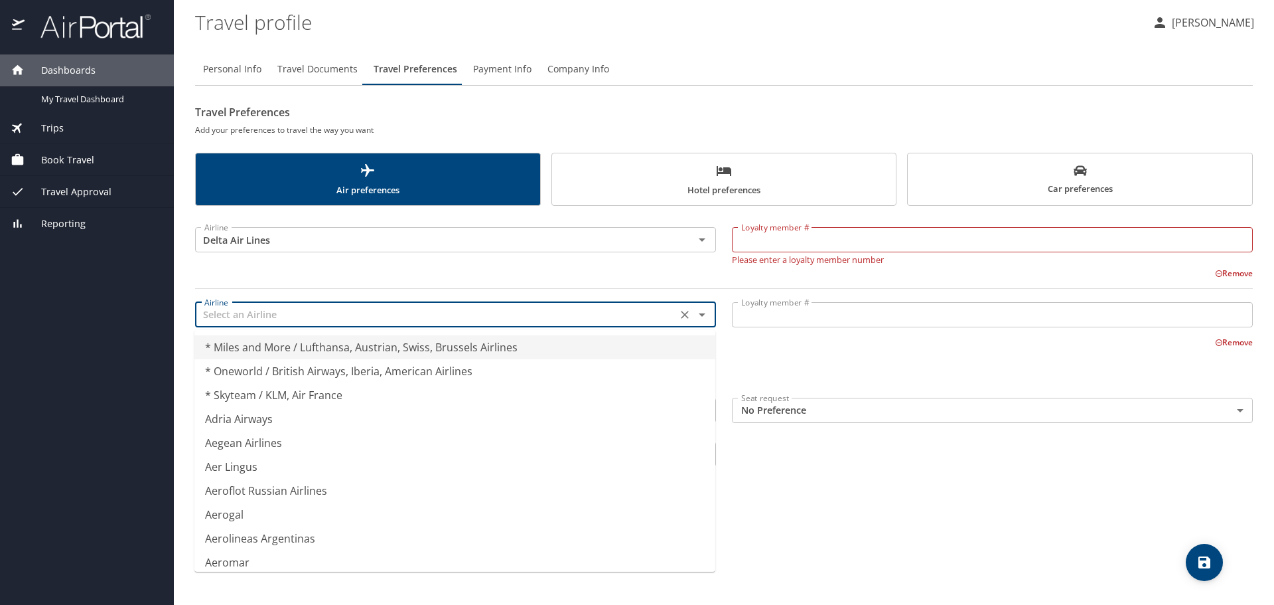
click at [380, 318] on input "text" at bounding box center [436, 314] width 474 height 17
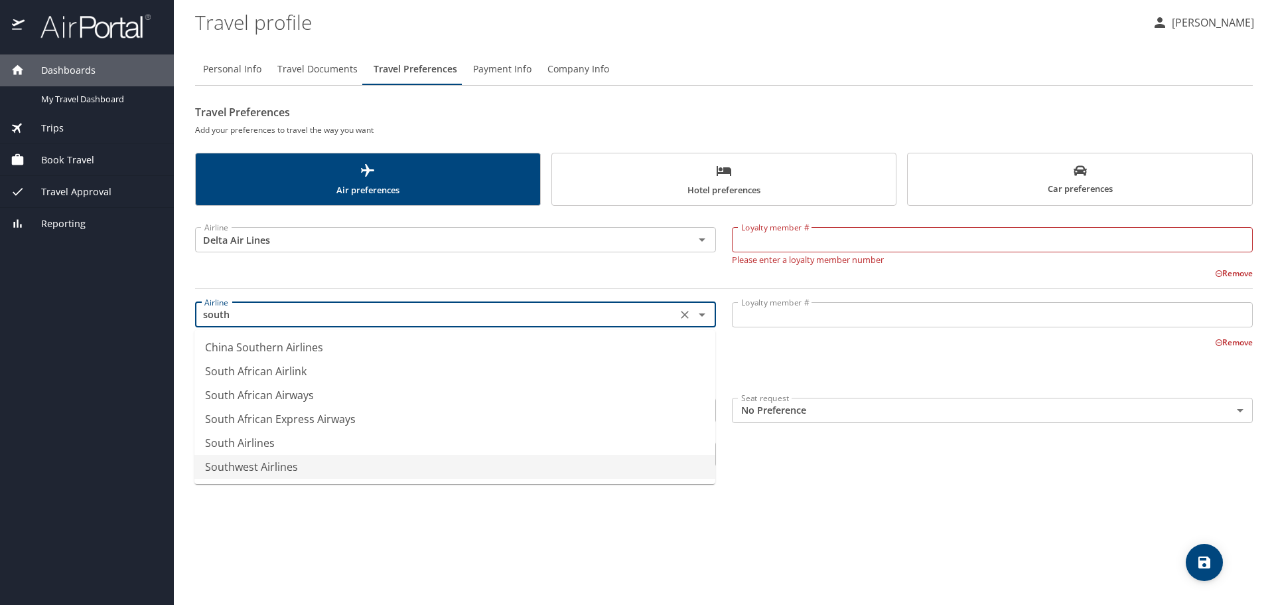
click at [284, 471] on li "Southwest Airlines" at bounding box center [454, 467] width 521 height 24
type input "Southwest Airlines"
click at [779, 231] on input "Loyalty member #" at bounding box center [992, 239] width 521 height 25
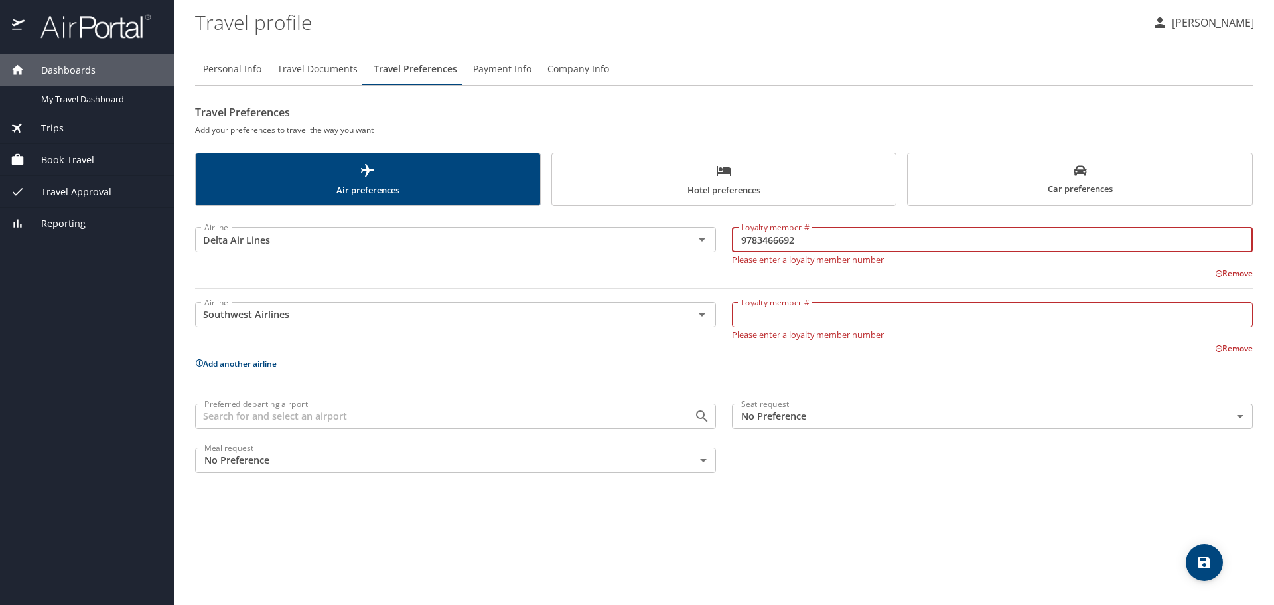
type input "9783466692"
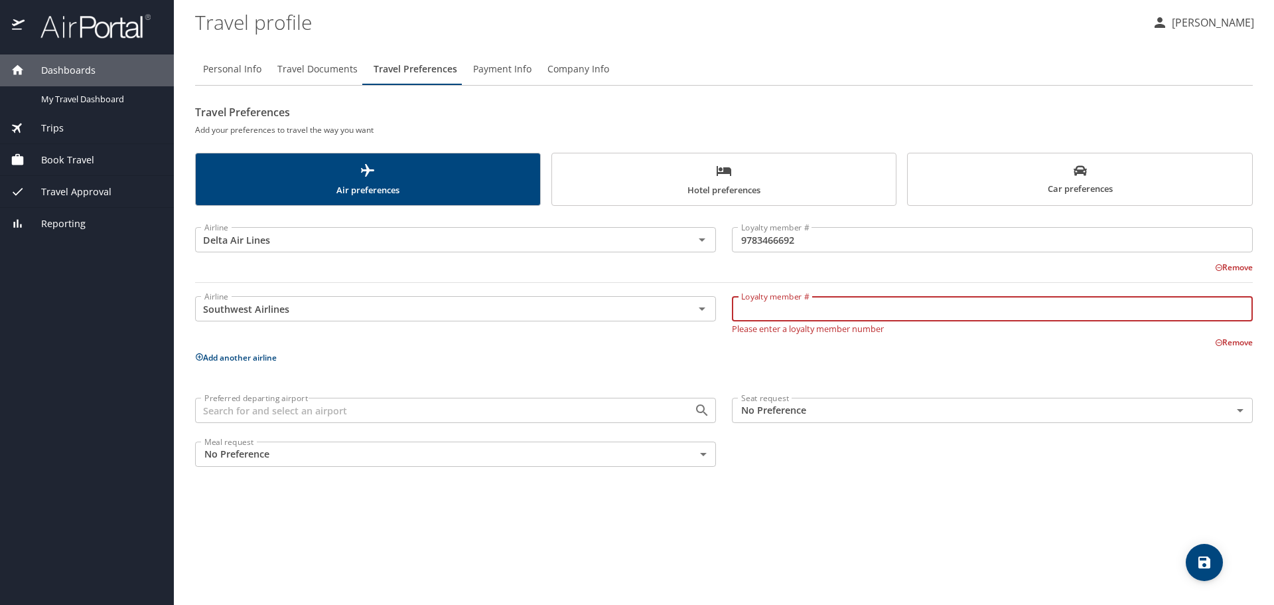
click at [786, 314] on input "Loyalty member #" at bounding box center [992, 308] width 521 height 25
type input "20152585703"
click at [835, 352] on p "Add another airline" at bounding box center [724, 357] width 1058 height 17
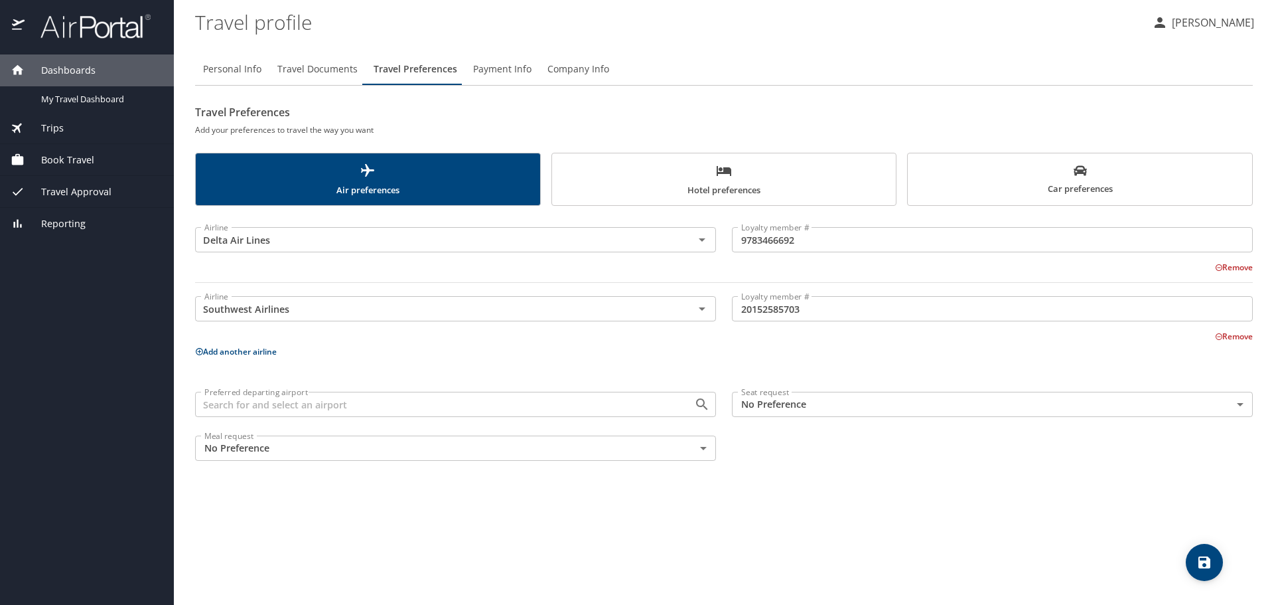
click at [355, 406] on input "Preferred departing airport" at bounding box center [436, 404] width 474 height 17
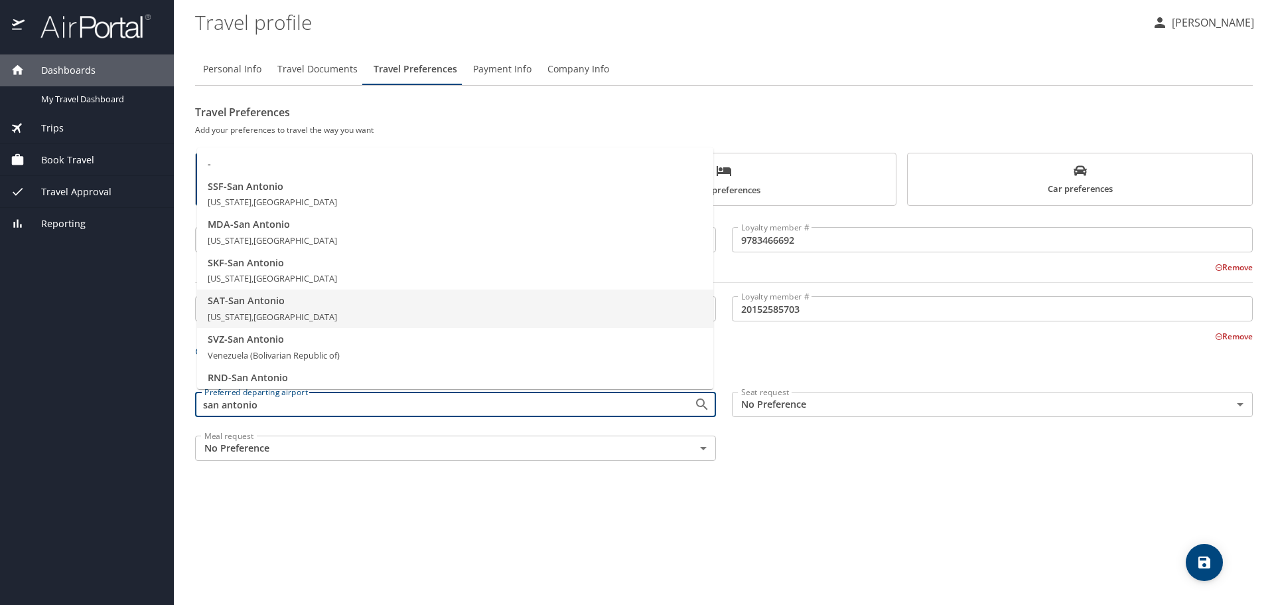
click at [286, 306] on span "SAT - San Antonio" at bounding box center [455, 300] width 495 height 15
type input "SAT - San Antonio"
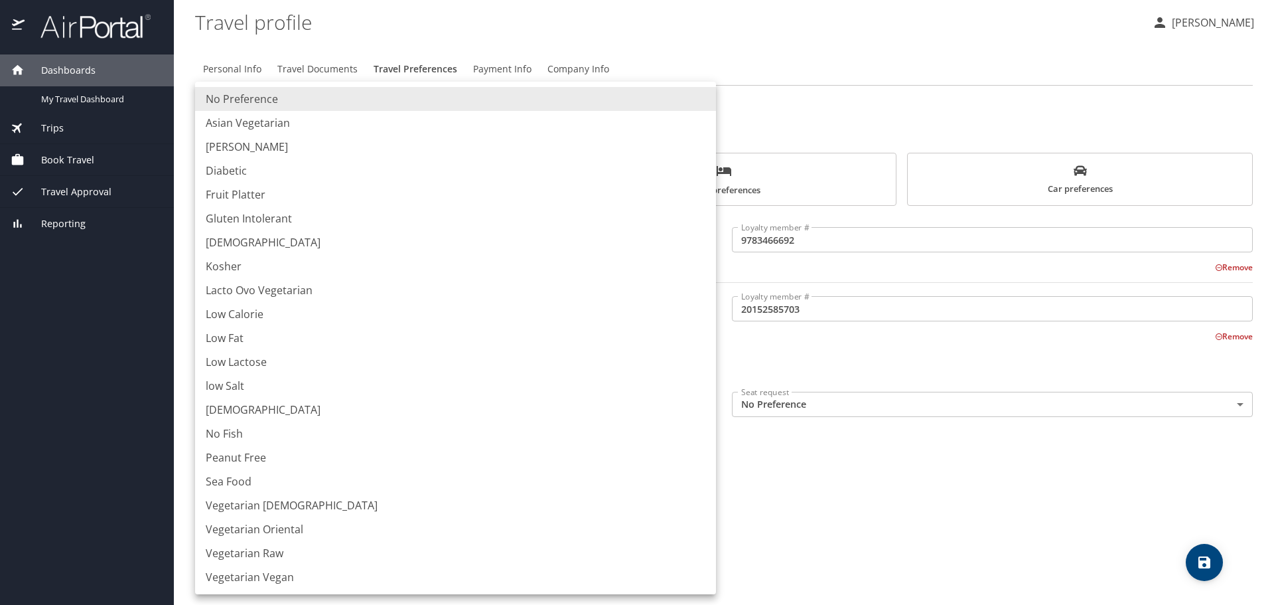
click at [343, 439] on body "Dashboards My Travel Dashboard Trips Current / Future Trips Past Trips Trips Mi…" at bounding box center [637, 302] width 1274 height 605
click at [822, 512] on div at bounding box center [637, 302] width 1274 height 605
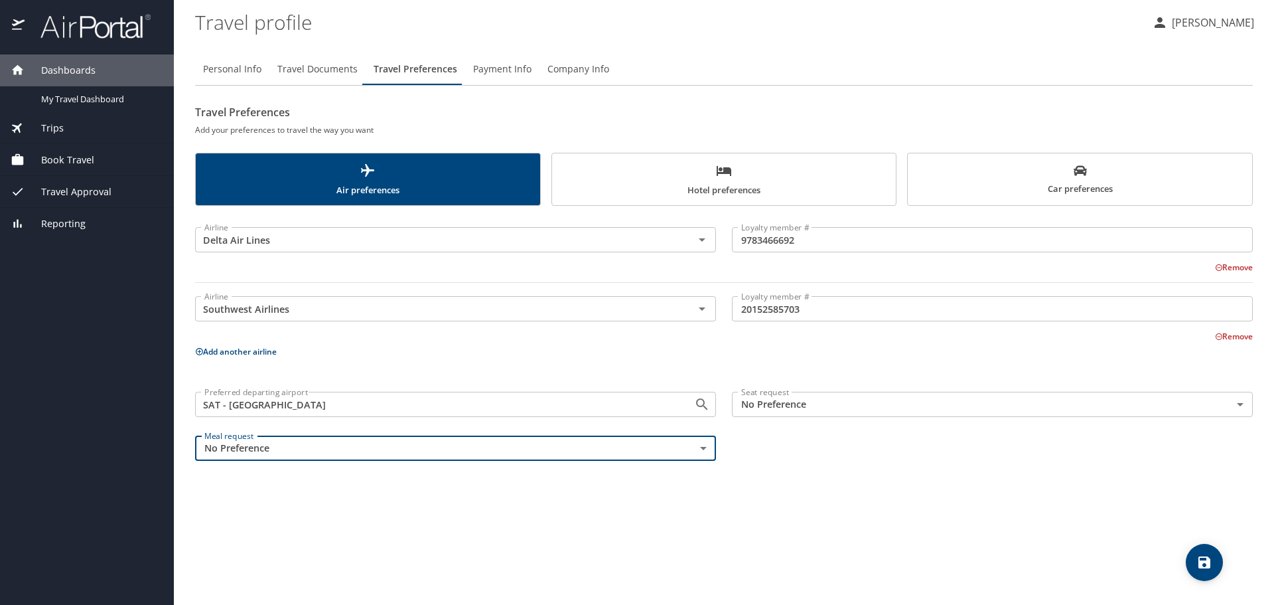
click at [819, 405] on body "Dashboards My Travel Dashboard Trips Current / Future Trips Past Trips Trips Mi…" at bounding box center [637, 302] width 1274 height 605
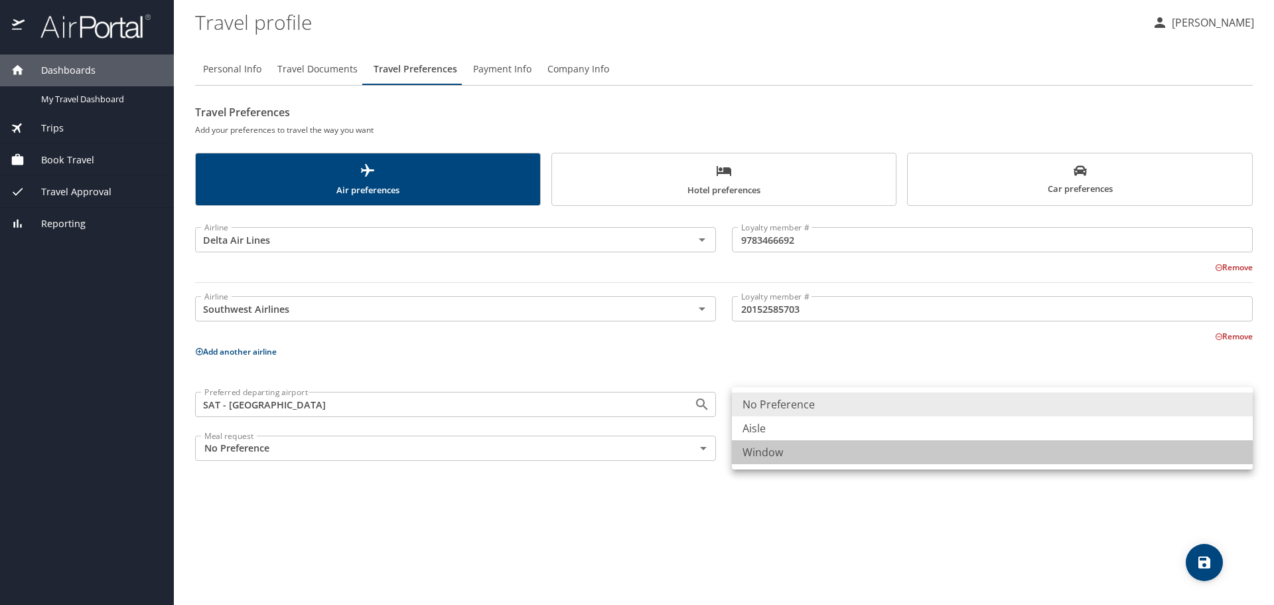
click at [807, 451] on li "Window" at bounding box center [992, 452] width 521 height 24
type input "Window"
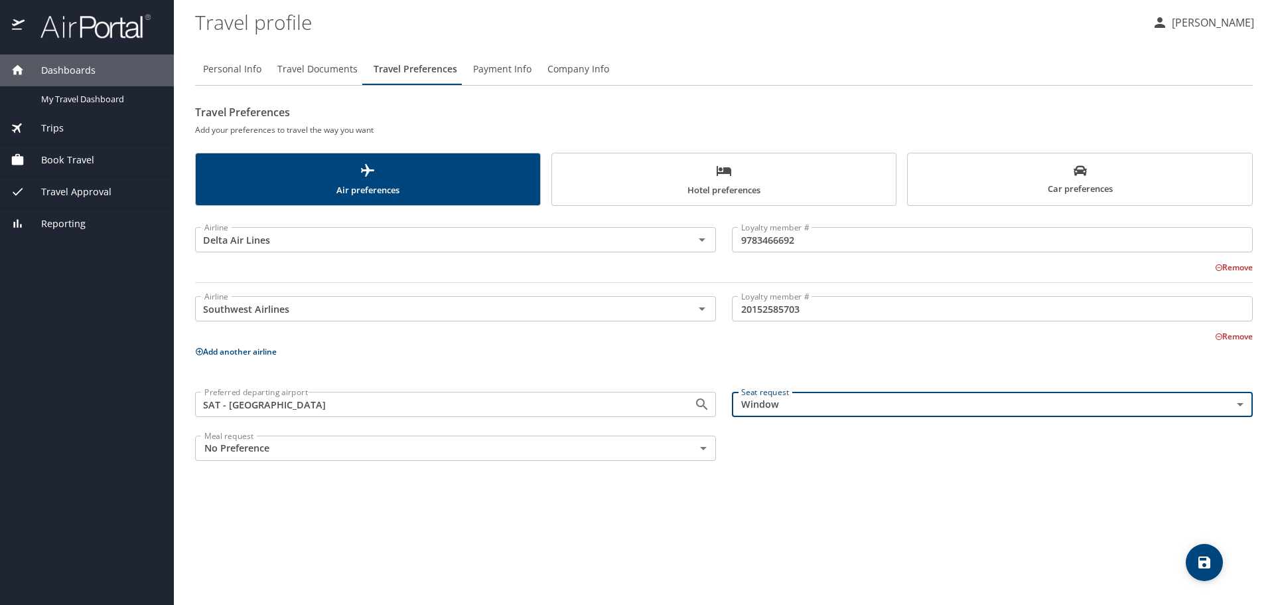
click at [1211, 561] on icon "save" at bounding box center [1205, 562] width 12 height 12
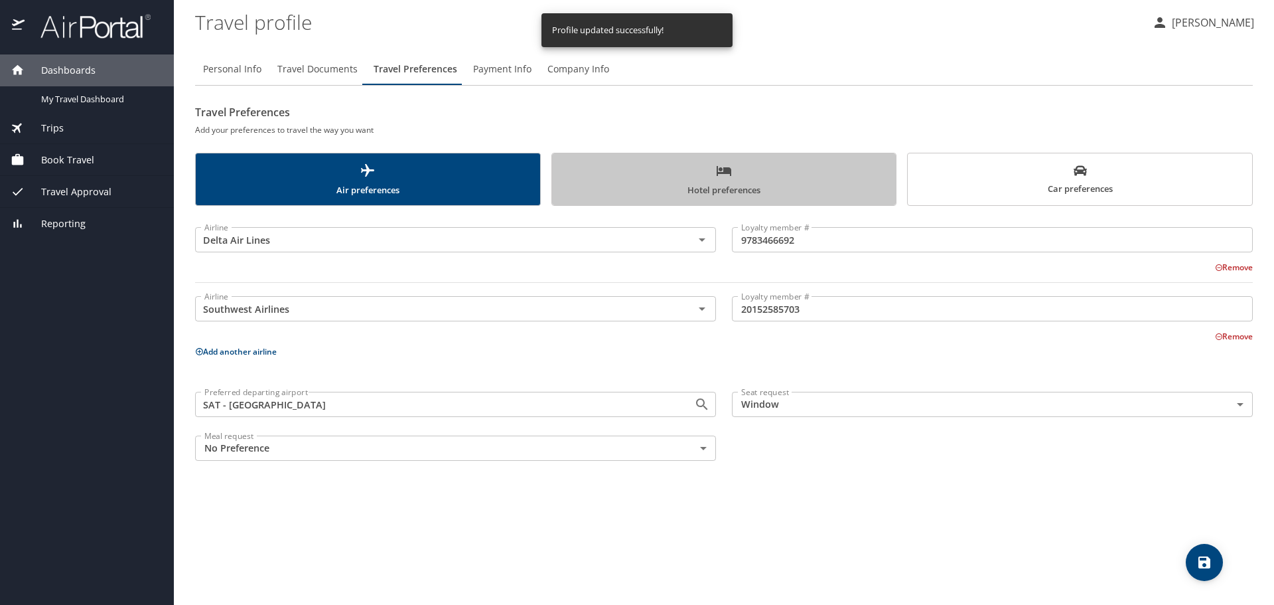
click at [719, 182] on span "Hotel preferences" at bounding box center [724, 180] width 329 height 35
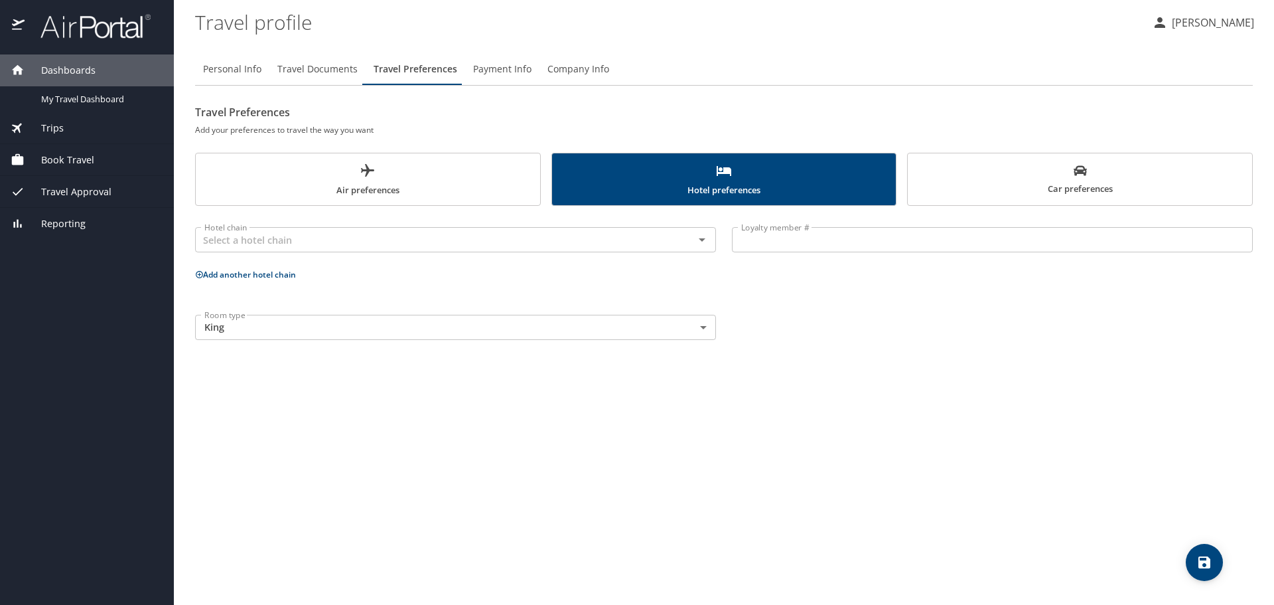
click at [1004, 190] on span "Car preferences" at bounding box center [1080, 180] width 329 height 33
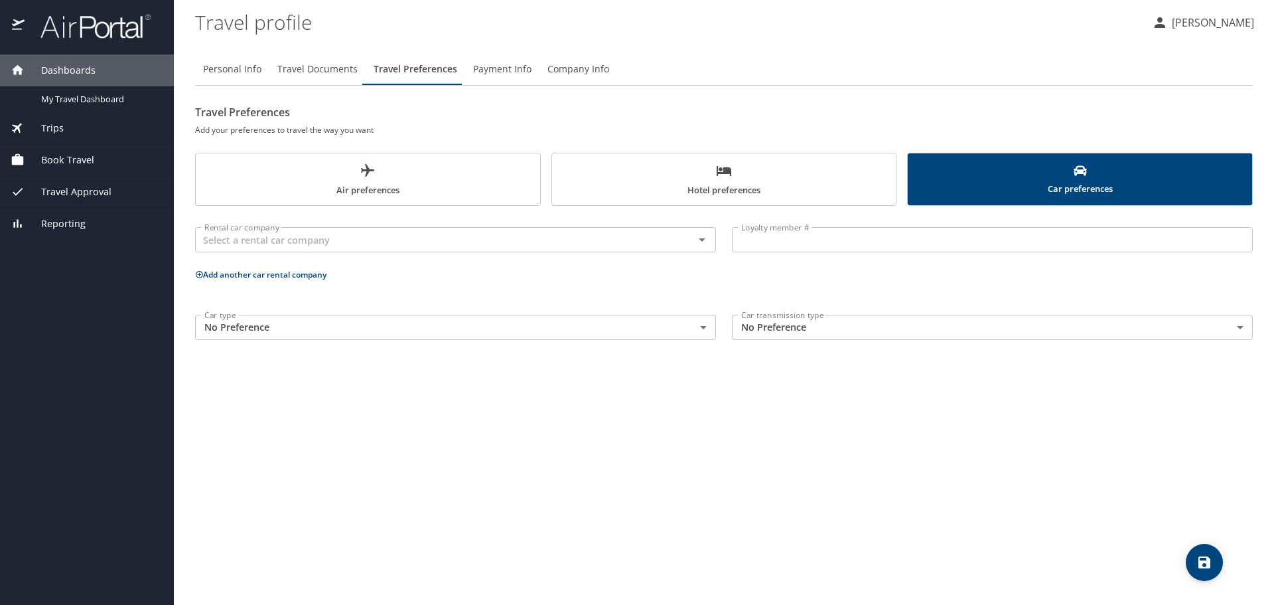
click at [451, 343] on div "Car type No Preference NotApplicable Car type" at bounding box center [455, 327] width 537 height 41
click at [452, 335] on body "Dashboards My Travel Dashboard Trips Current / Future Trips Past Trips Trips Mi…" at bounding box center [637, 302] width 1274 height 605
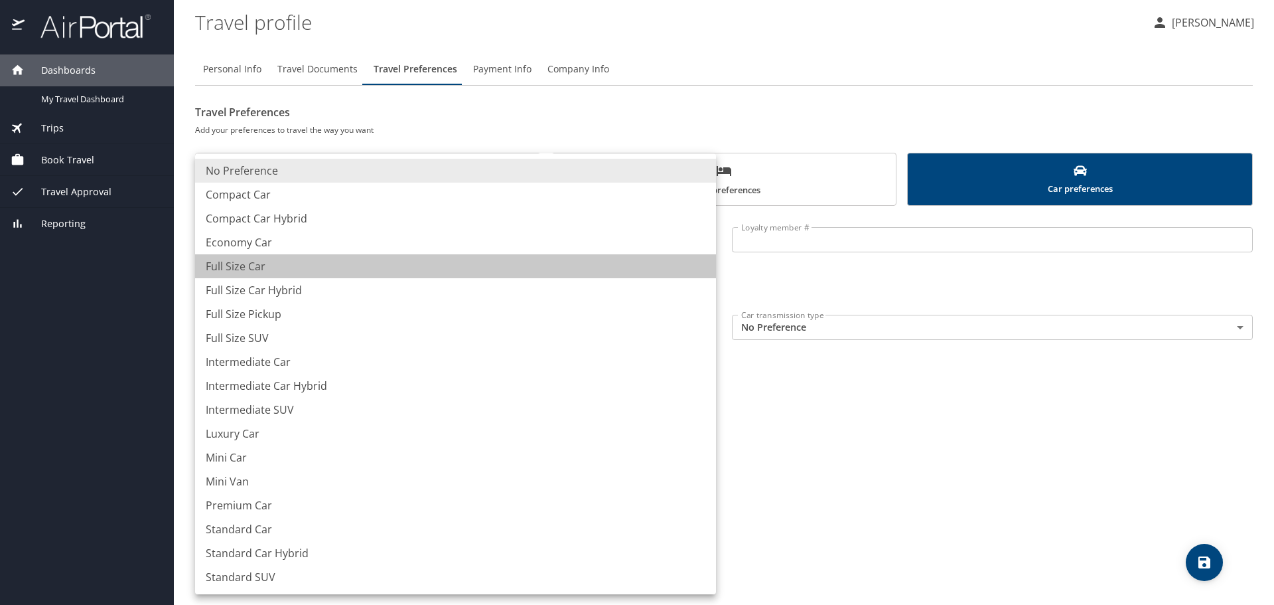
click at [375, 268] on li "Full Size Car" at bounding box center [455, 266] width 521 height 24
type input "FullSizeCar"
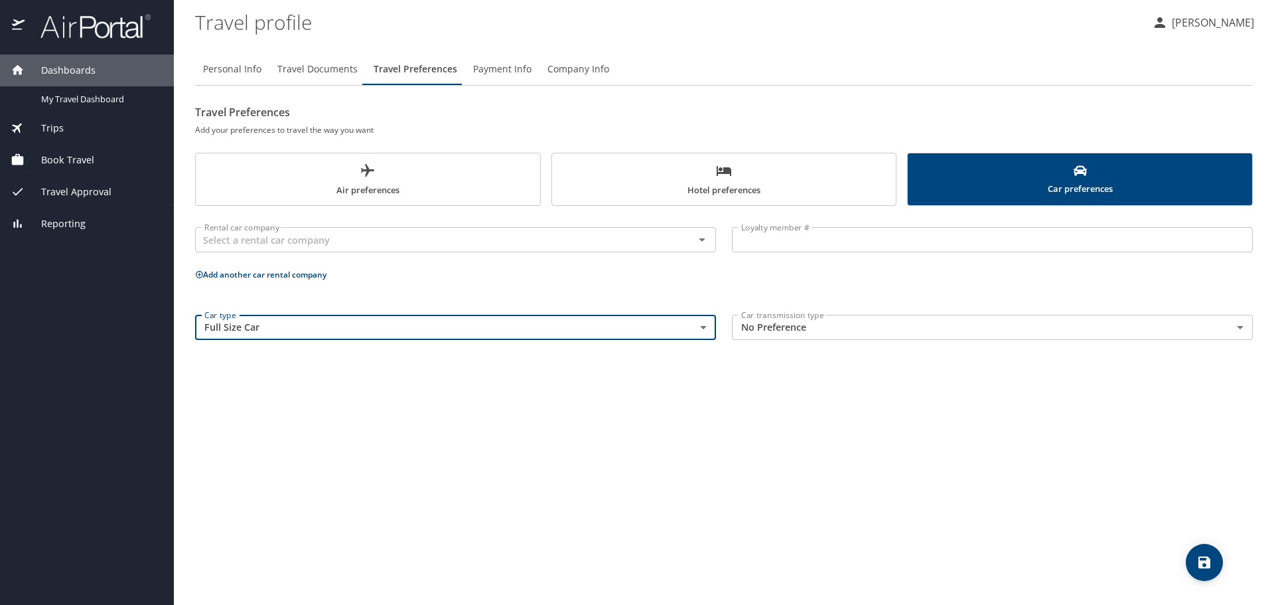
click at [835, 333] on body "Dashboards My Travel Dashboard Trips Current / Future Trips Past Trips Trips Mi…" at bounding box center [637, 302] width 1274 height 605
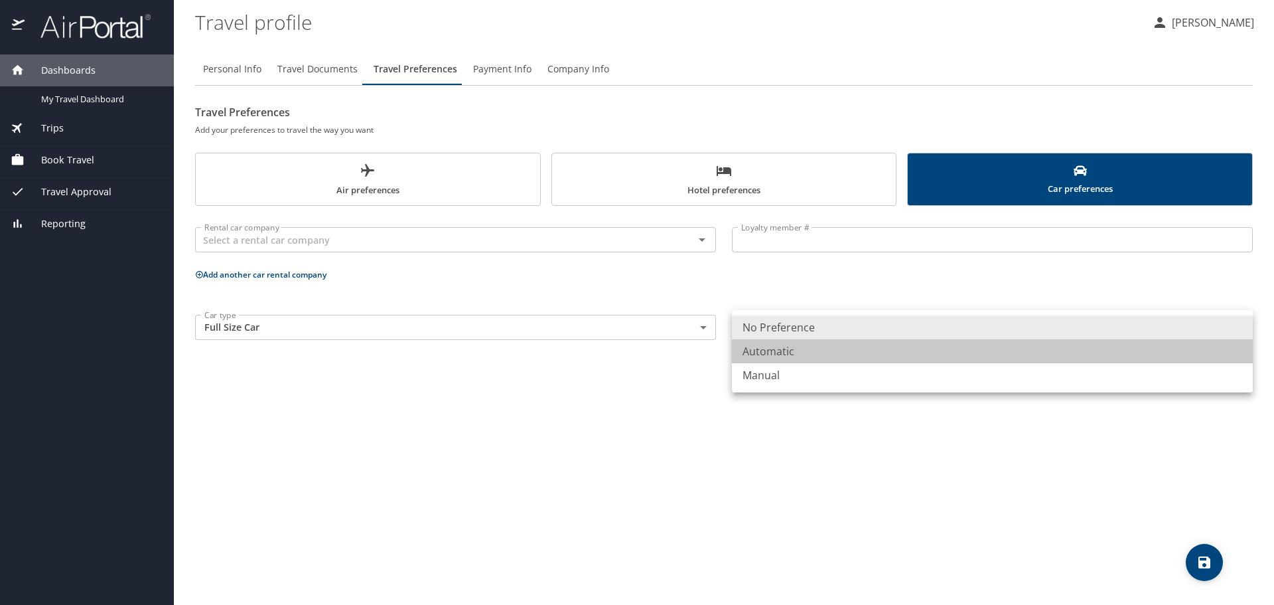
click at [812, 351] on li "Automatic" at bounding box center [992, 351] width 521 height 24
type input "Automatic"
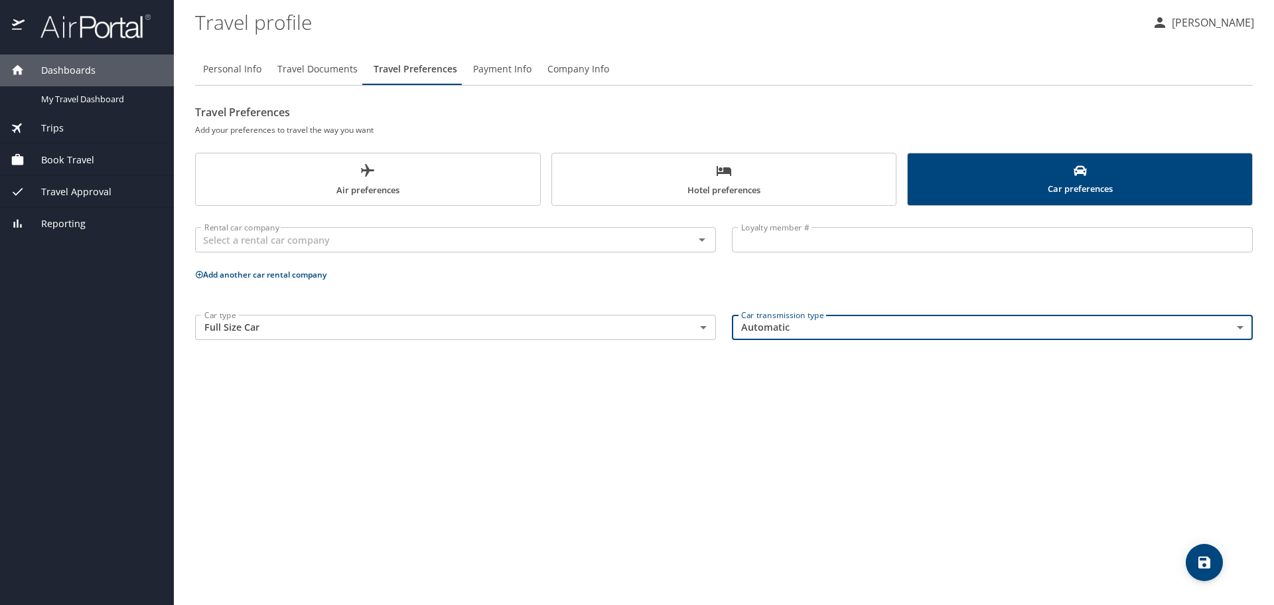
click at [1216, 569] on span "save" at bounding box center [1204, 562] width 37 height 16
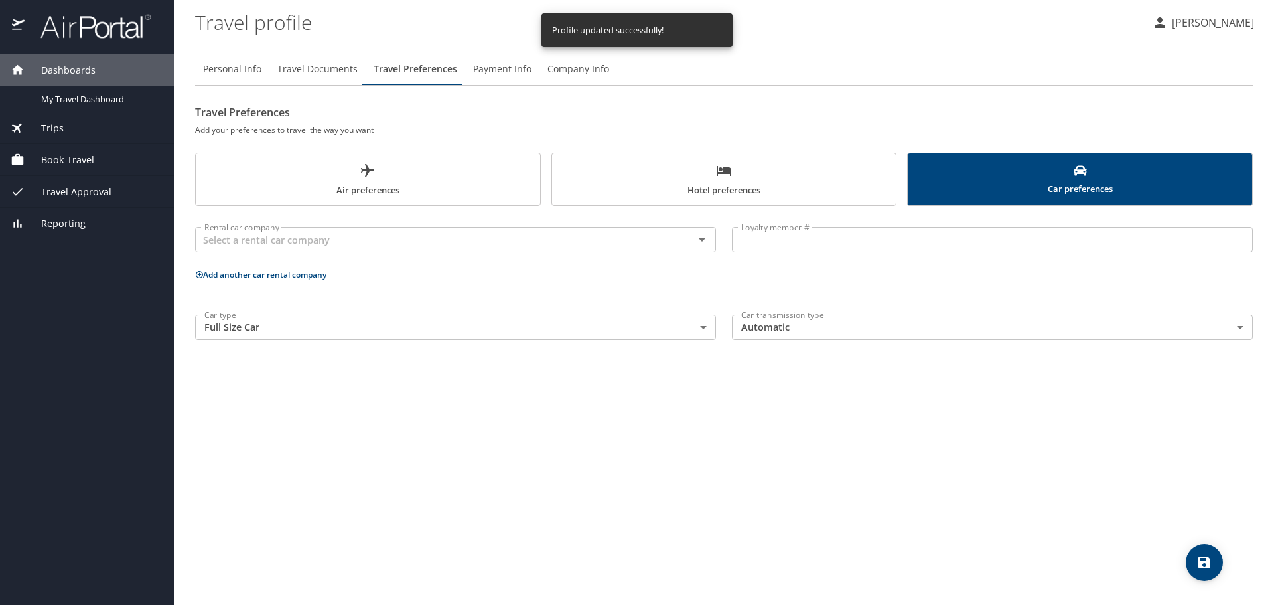
click at [611, 71] on button "Company Info" at bounding box center [579, 69] width 78 height 32
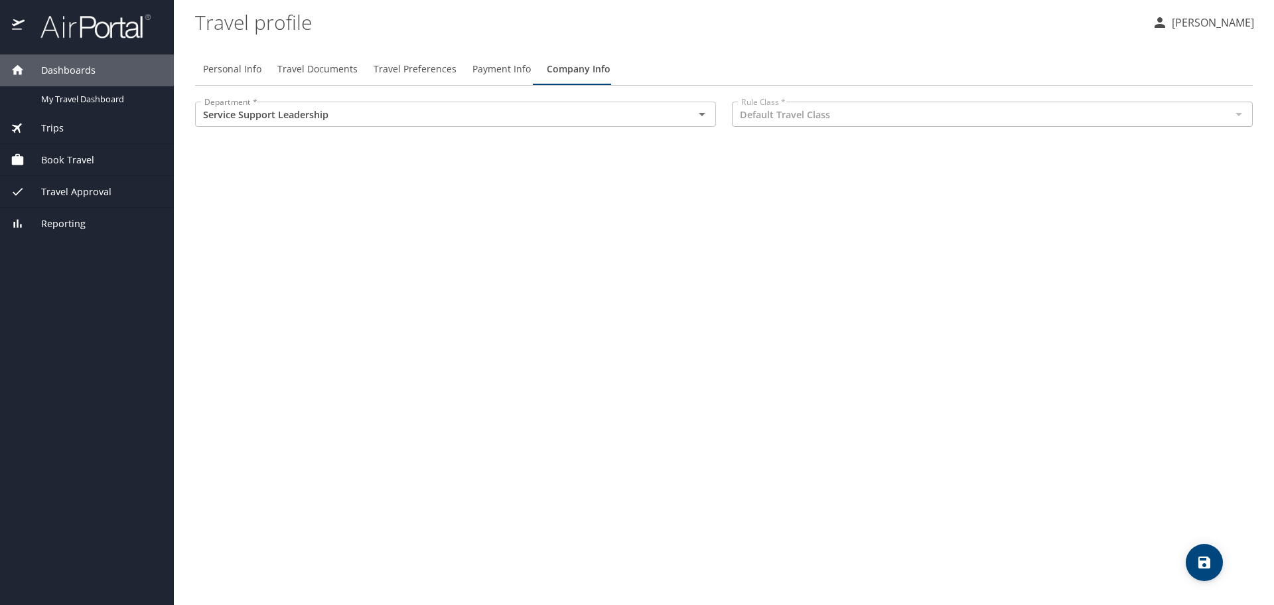
click at [238, 66] on span "Personal Info" at bounding box center [232, 69] width 58 height 17
select select "US"
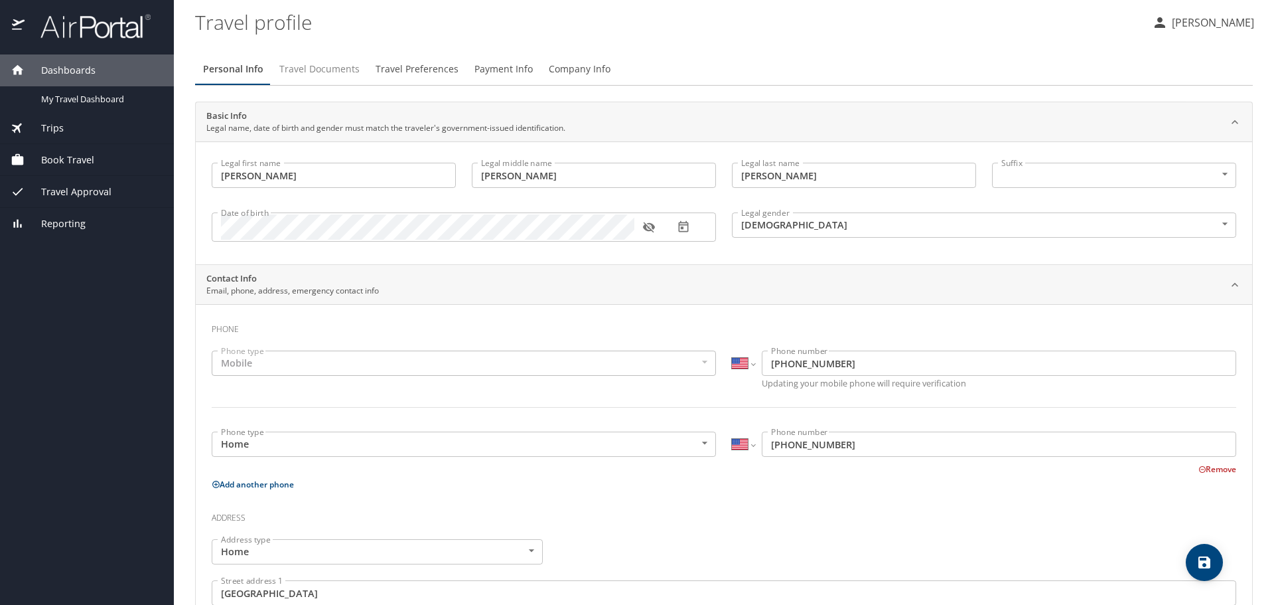
click at [324, 70] on span "Travel Documents" at bounding box center [319, 69] width 80 height 17
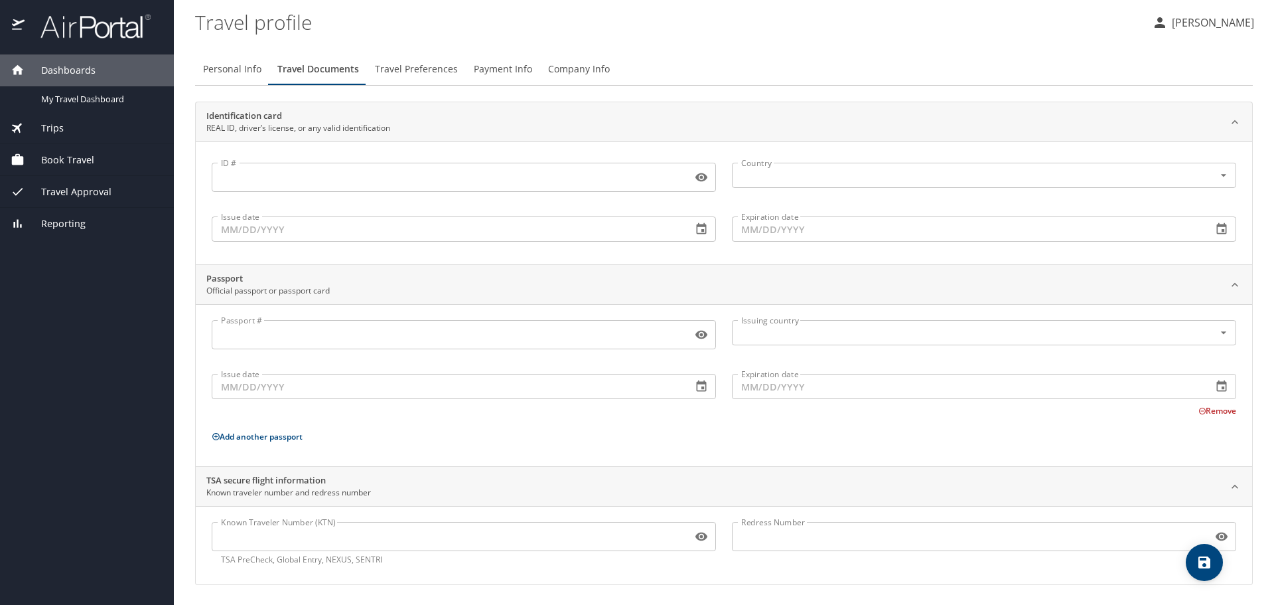
click at [260, 175] on input "ID #" at bounding box center [449, 177] width 475 height 25
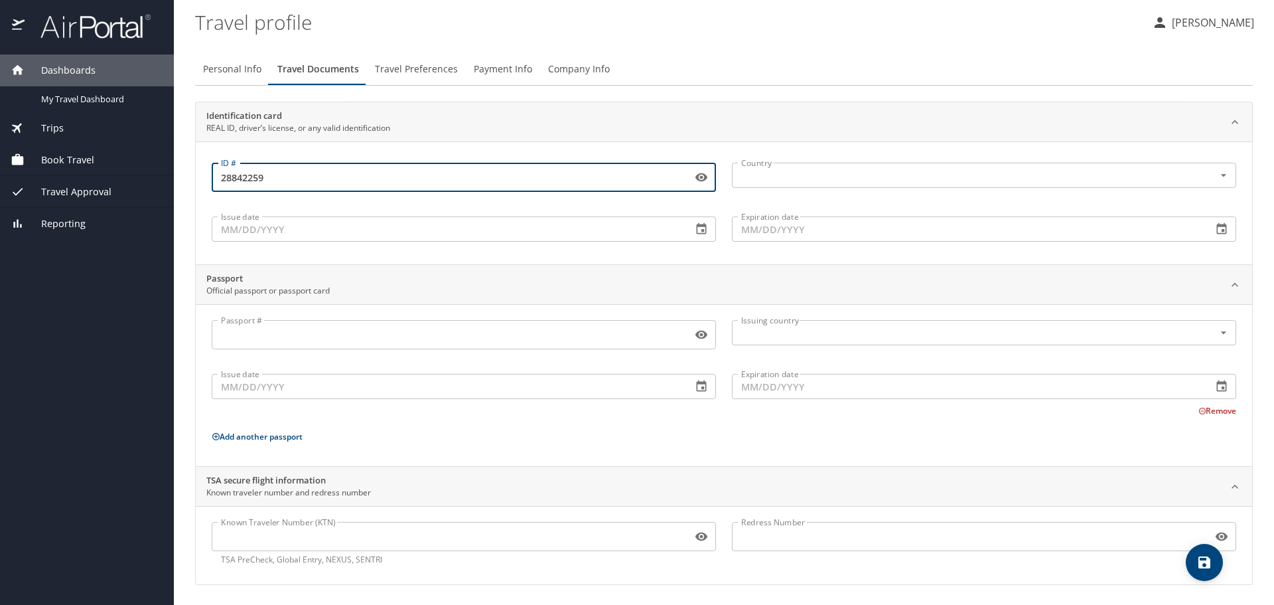
type input "28842259"
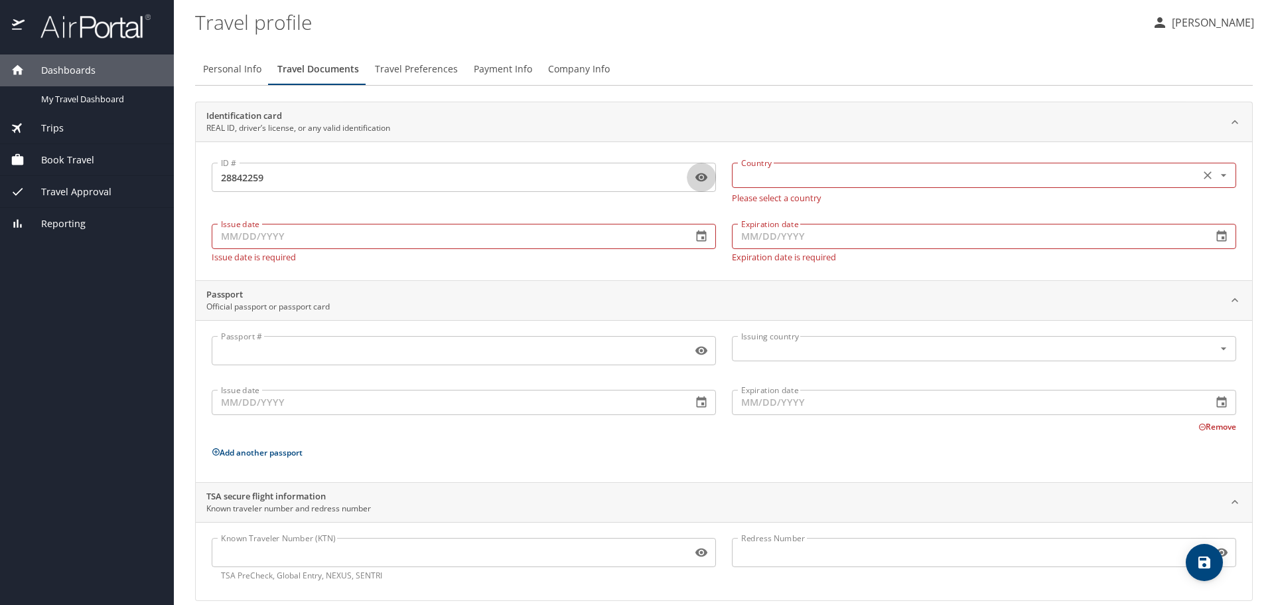
click at [1039, 185] on div "Country" at bounding box center [984, 175] width 504 height 25
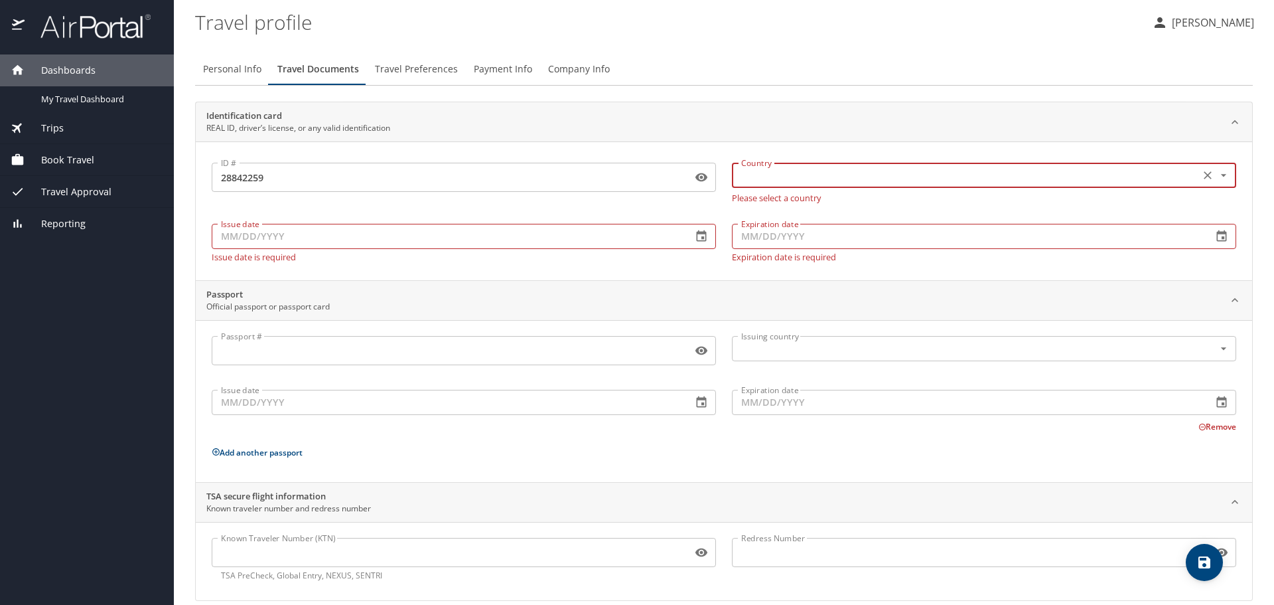
click at [1217, 172] on icon "Open" at bounding box center [1223, 175] width 13 height 13
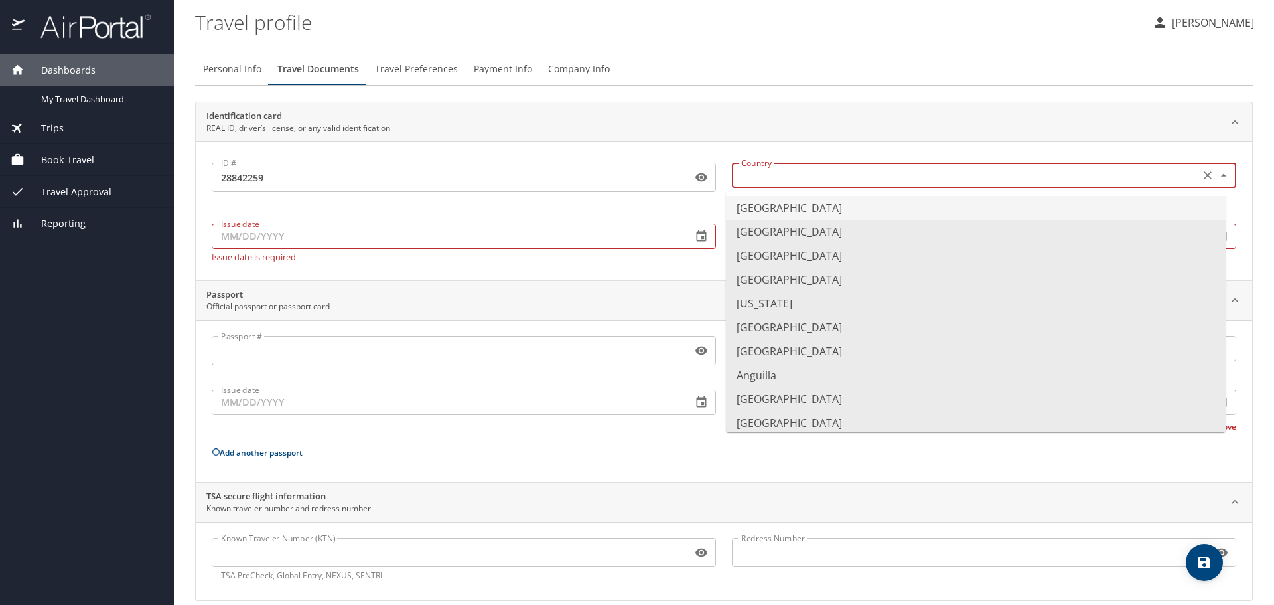
click at [805, 205] on li "United States of America" at bounding box center [976, 208] width 500 height 24
type input "United States of America"
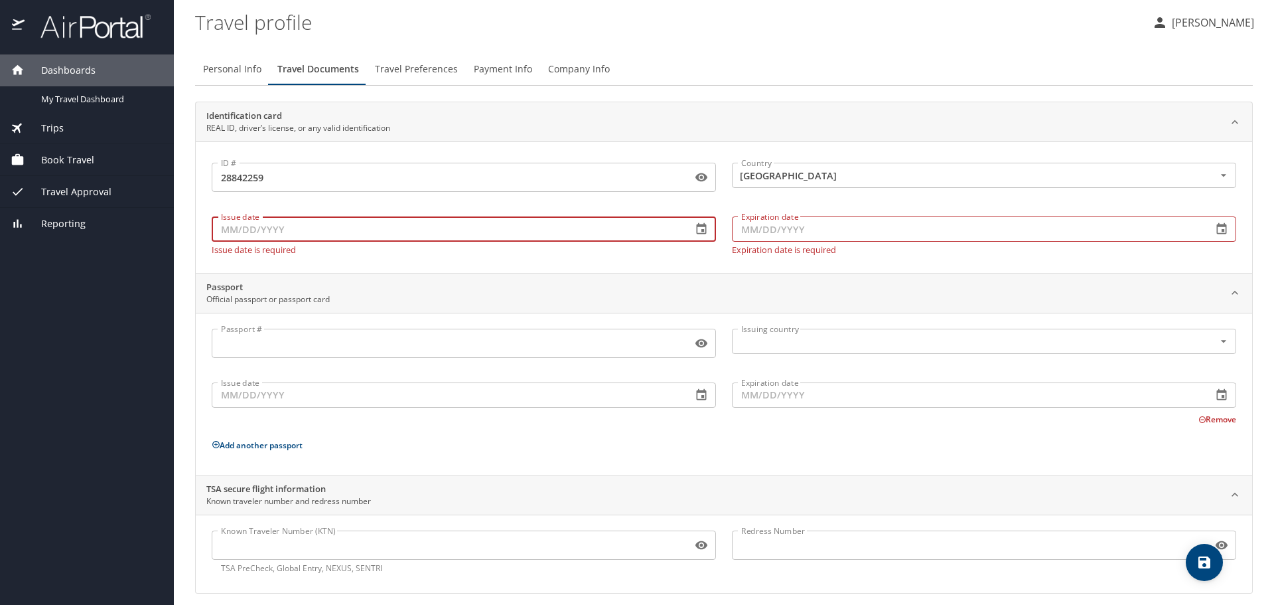
click at [435, 228] on input "Issue date" at bounding box center [447, 228] width 470 height 25
type input "07/25/2023"
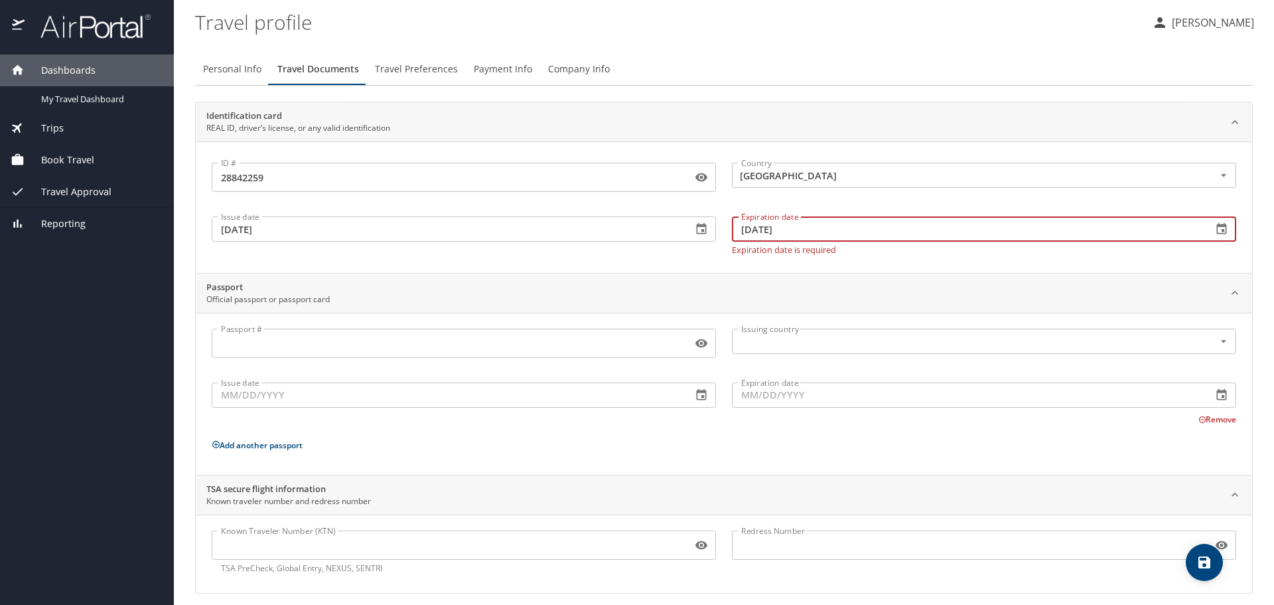
type input "07/13/2031"
click at [601, 254] on div "ID # 28842259 ID # Country United States of America Country Issue date 07/25/20…" at bounding box center [724, 206] width 1057 height 131
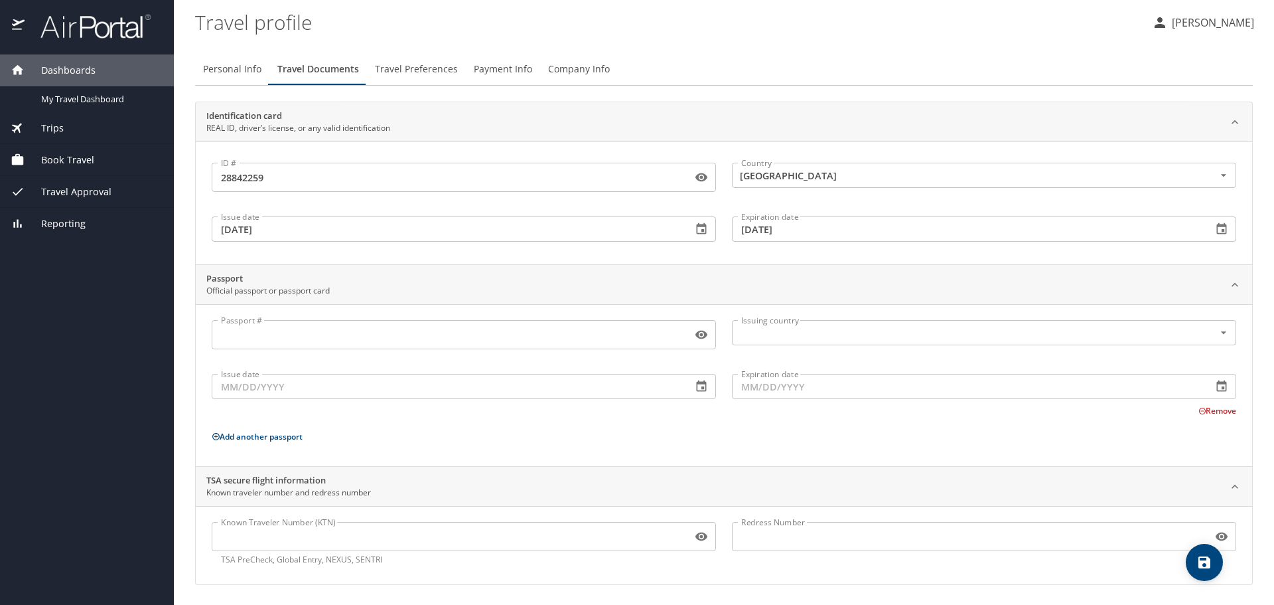
scroll to position [1, 0]
click at [1197, 571] on button "save" at bounding box center [1204, 562] width 37 height 37
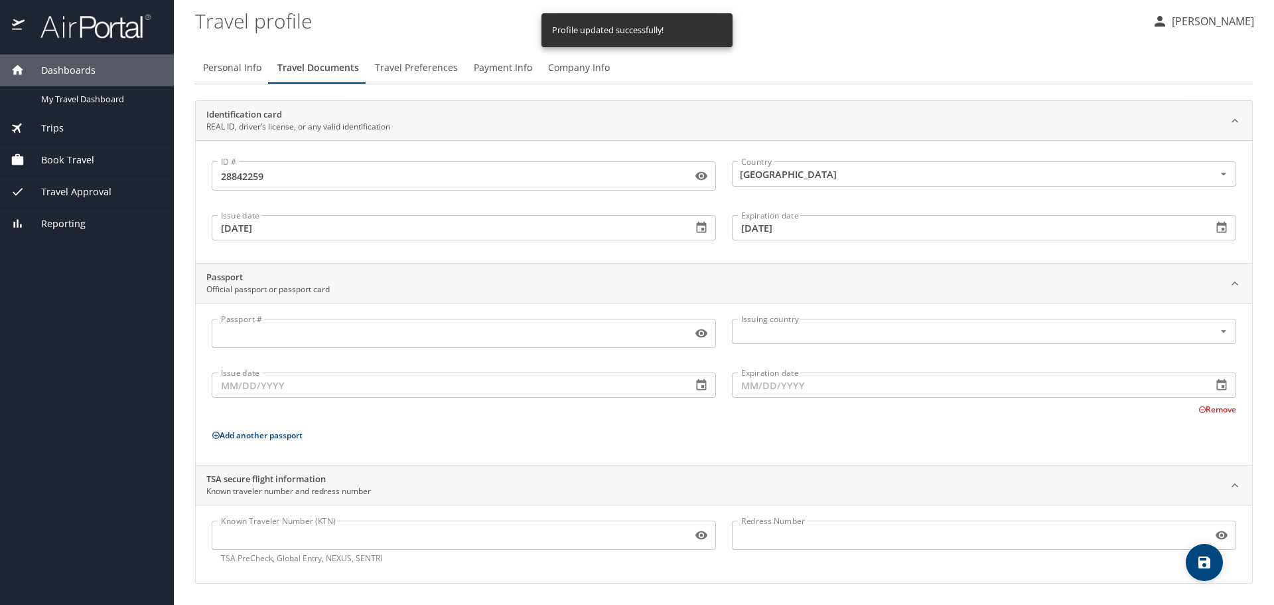
click at [63, 161] on span "Book Travel" at bounding box center [60, 160] width 70 height 15
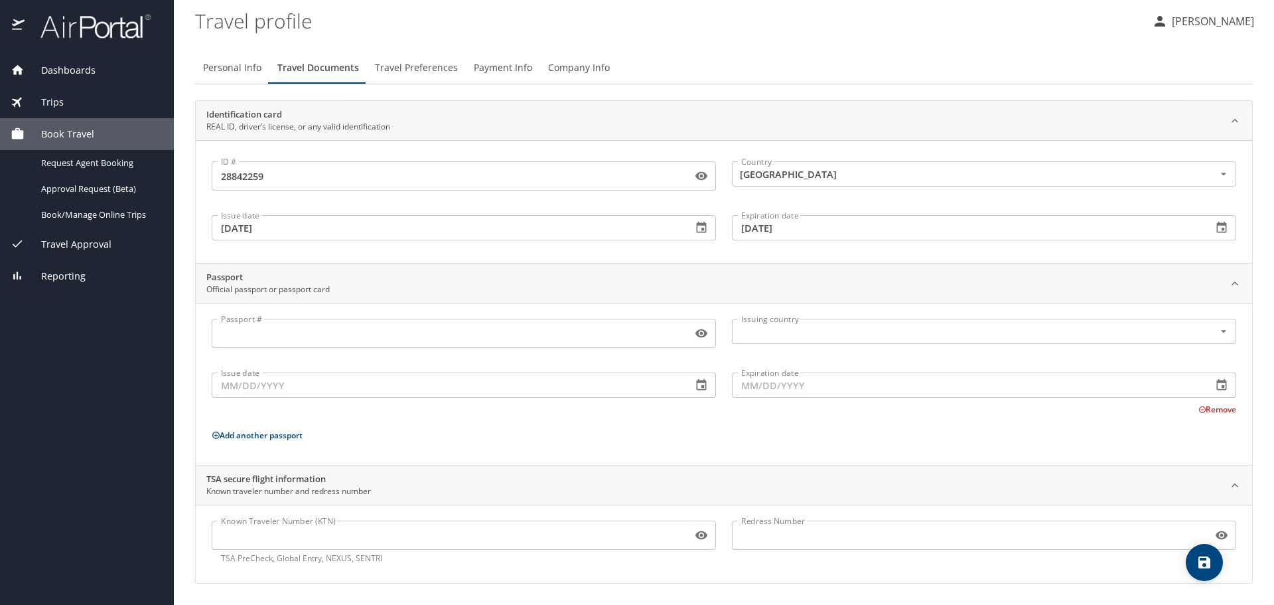
click at [65, 94] on div "Trips" at bounding box center [87, 102] width 174 height 32
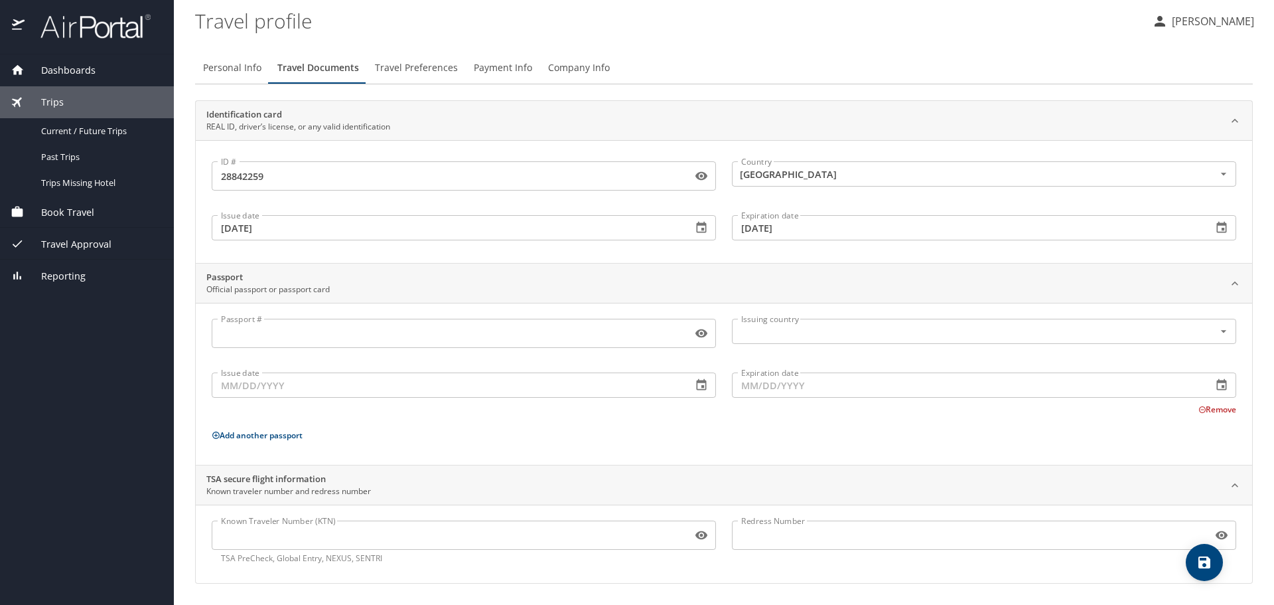
click at [62, 72] on span "Dashboards" at bounding box center [60, 70] width 71 height 15
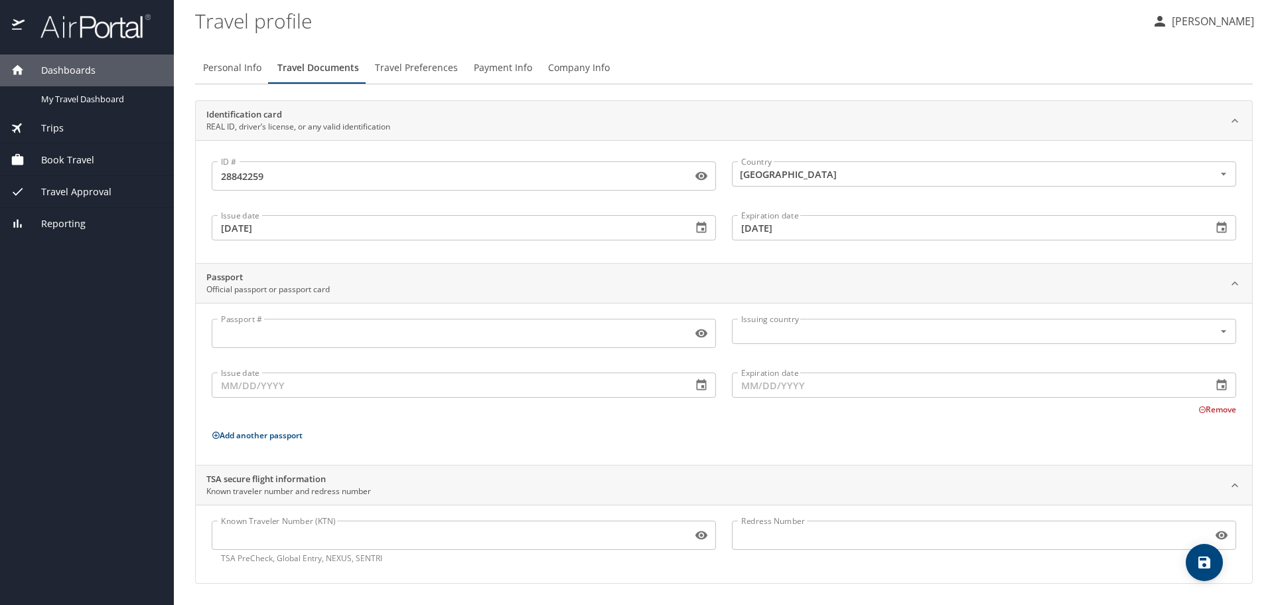
click at [60, 164] on span "Book Travel" at bounding box center [60, 160] width 70 height 15
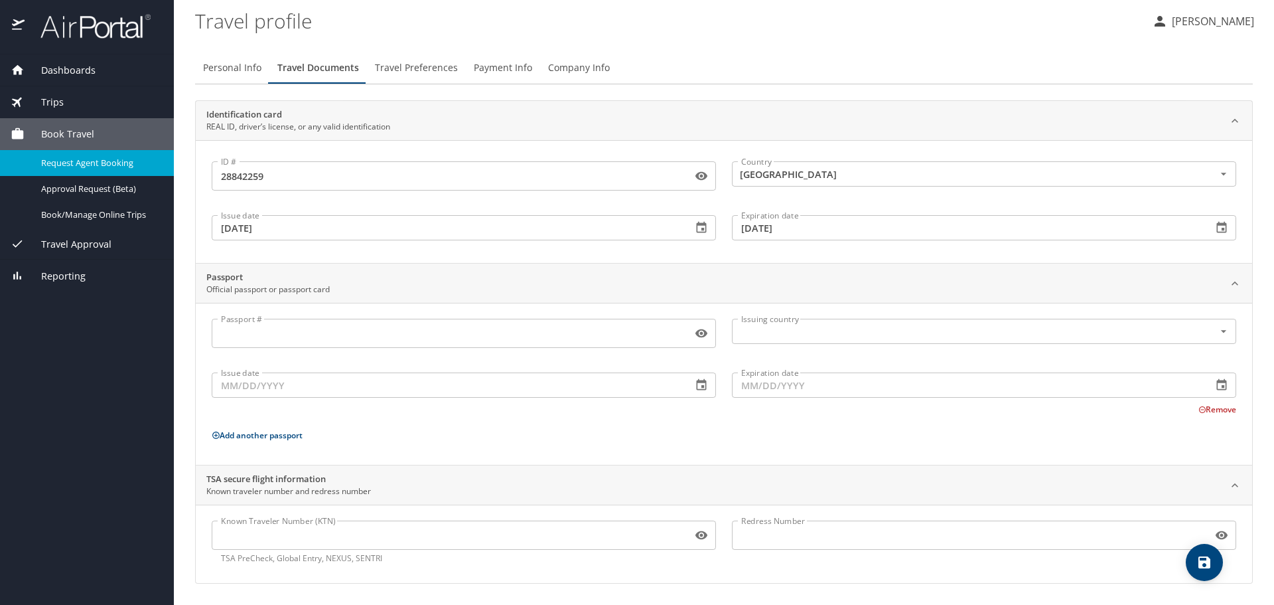
click at [147, 160] on span "Request Agent Booking" at bounding box center [99, 163] width 117 height 13
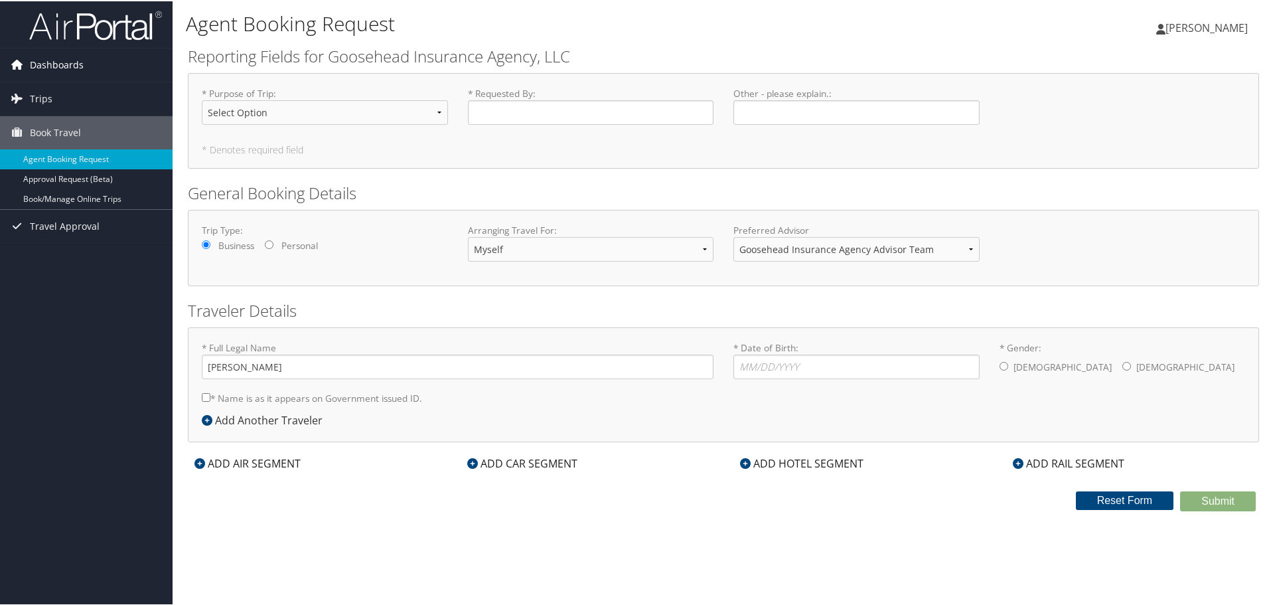
click at [52, 66] on span "Dashboards" at bounding box center [57, 63] width 54 height 33
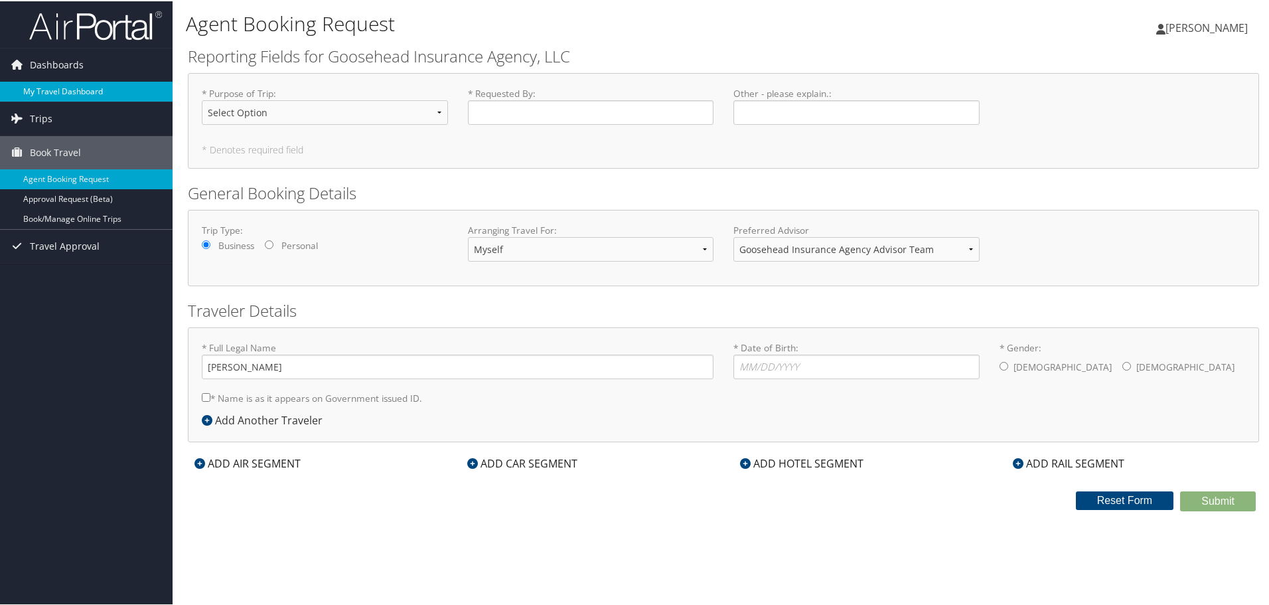
click at [52, 97] on link "My Travel Dashboard" at bounding box center [86, 90] width 173 height 20
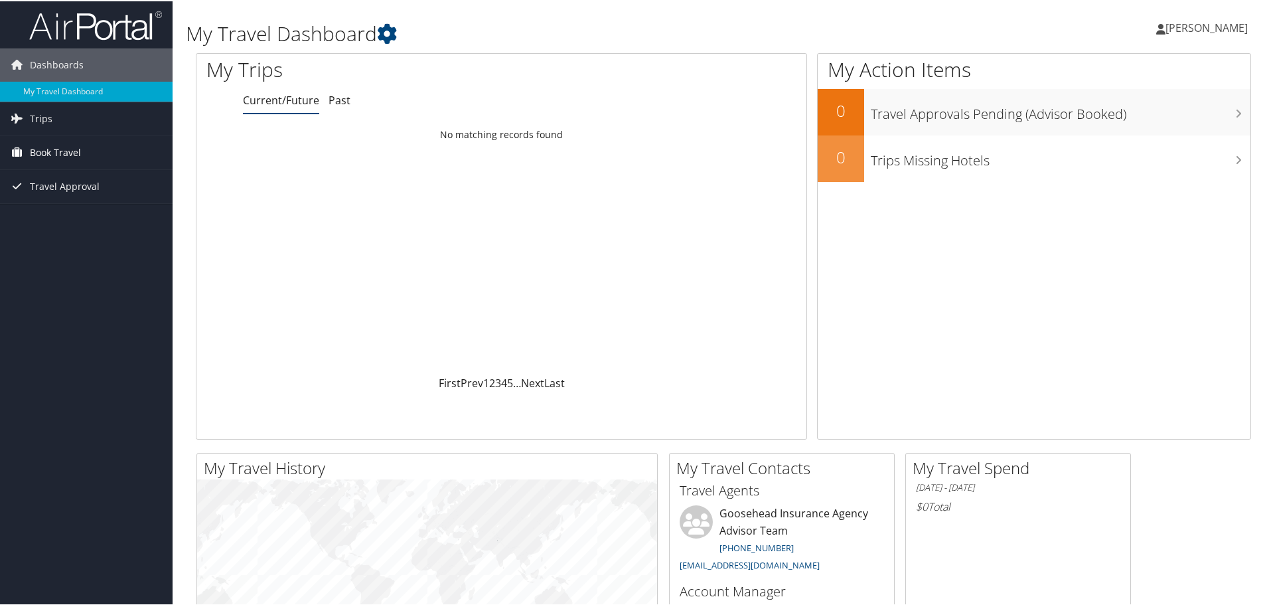
click at [44, 151] on span "Book Travel" at bounding box center [55, 151] width 51 height 33
click at [59, 180] on span "Travel Approval" at bounding box center [65, 185] width 70 height 33
click at [68, 103] on link "Trips" at bounding box center [86, 117] width 173 height 33
click at [58, 212] on span "Book Travel" at bounding box center [55, 210] width 51 height 33
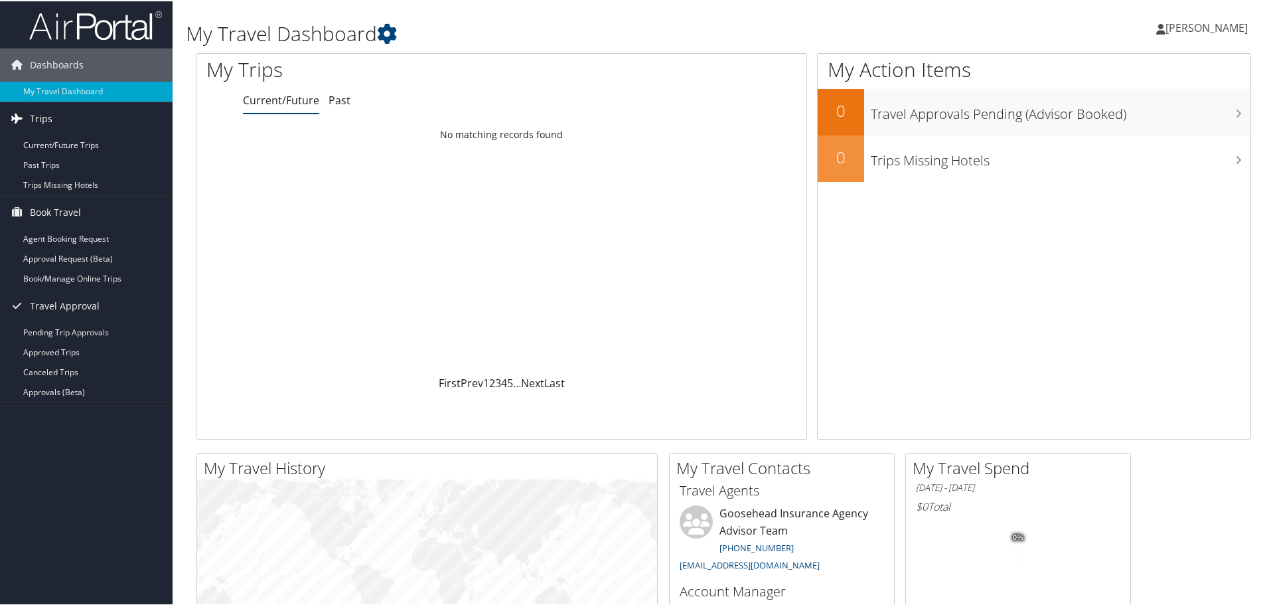
click at [44, 110] on span "Trips" at bounding box center [41, 117] width 23 height 33
click at [48, 135] on link "Current/Future Trips" at bounding box center [86, 144] width 173 height 20
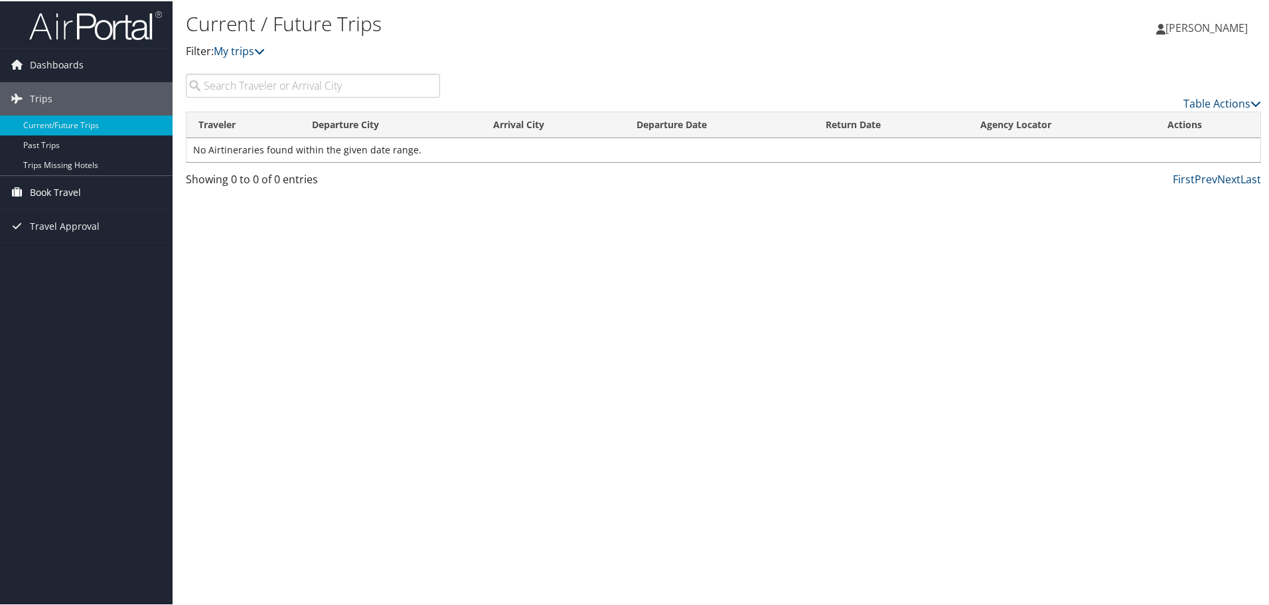
click at [75, 190] on span "Book Travel" at bounding box center [55, 191] width 51 height 33
click at [92, 258] on link "Book/Manage Online Trips" at bounding box center [86, 258] width 173 height 20
